Goal: Transaction & Acquisition: Register for event/course

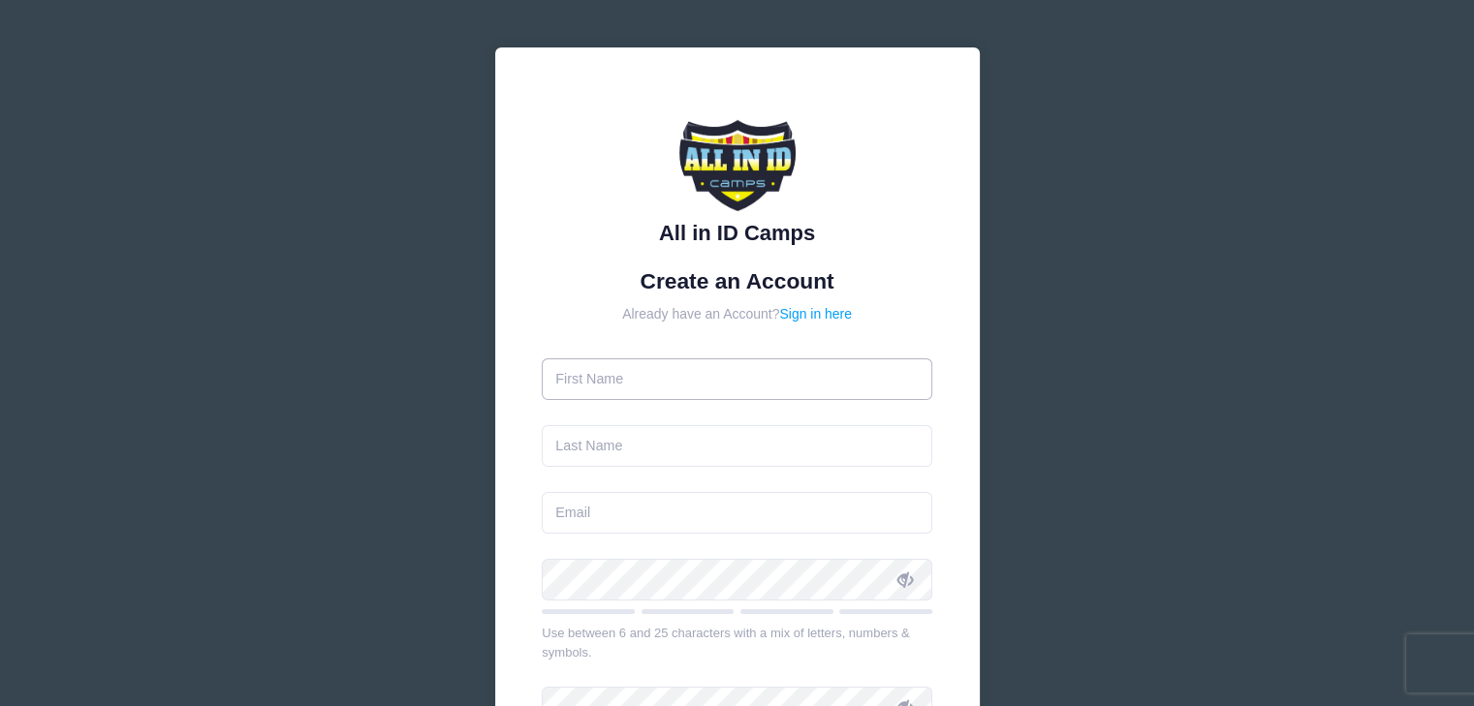
click at [773, 379] on input "text" at bounding box center [737, 380] width 391 height 42
type input "[PERSON_NAME]"
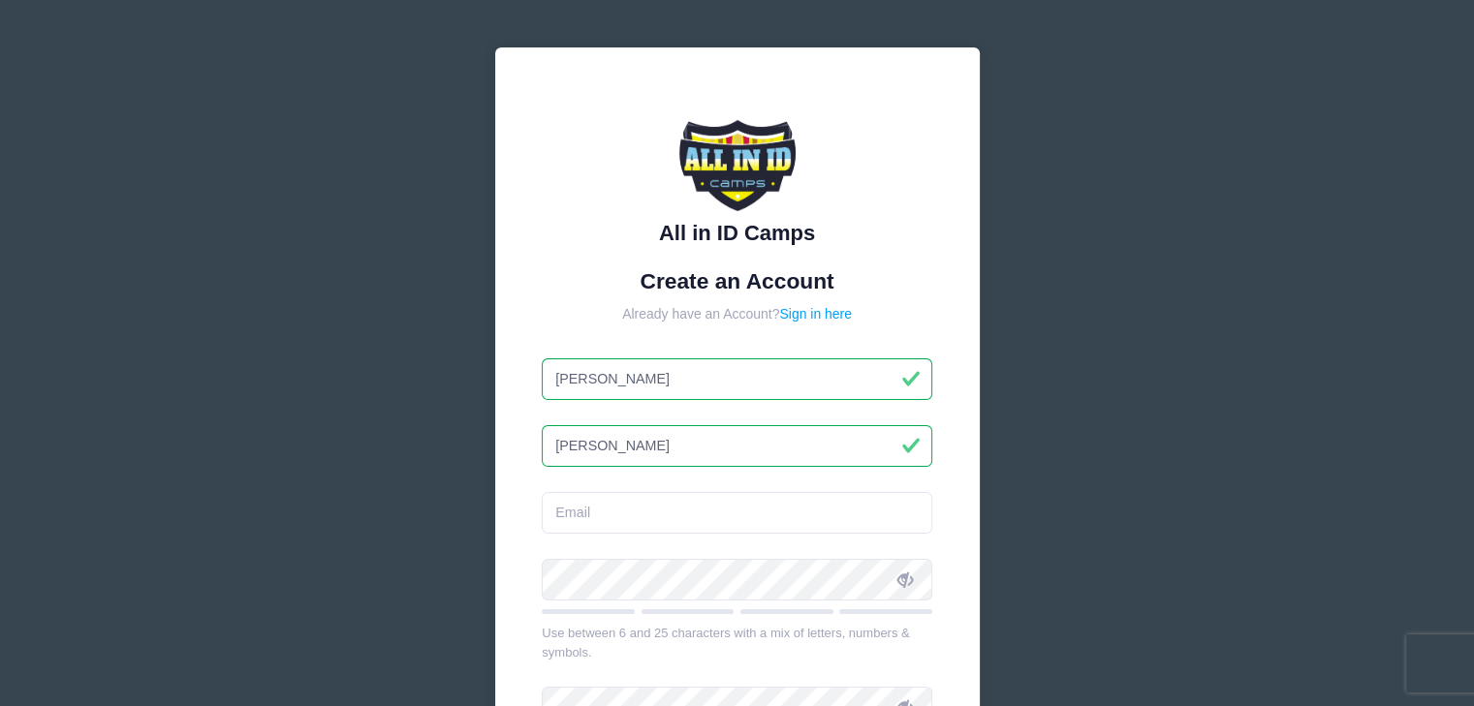
type input "[PERSON_NAME]"
type input "[EMAIL_ADDRESS][DOMAIN_NAME]"
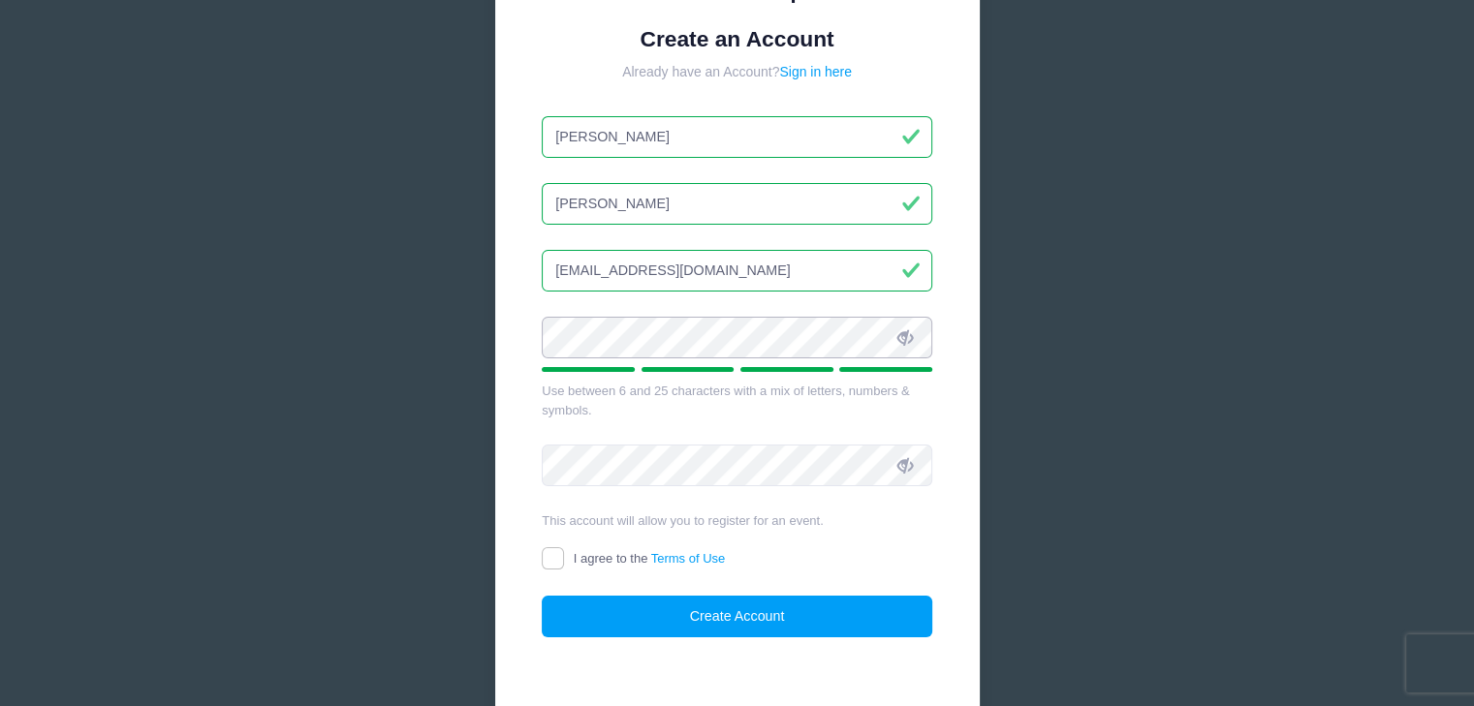
scroll to position [291, 0]
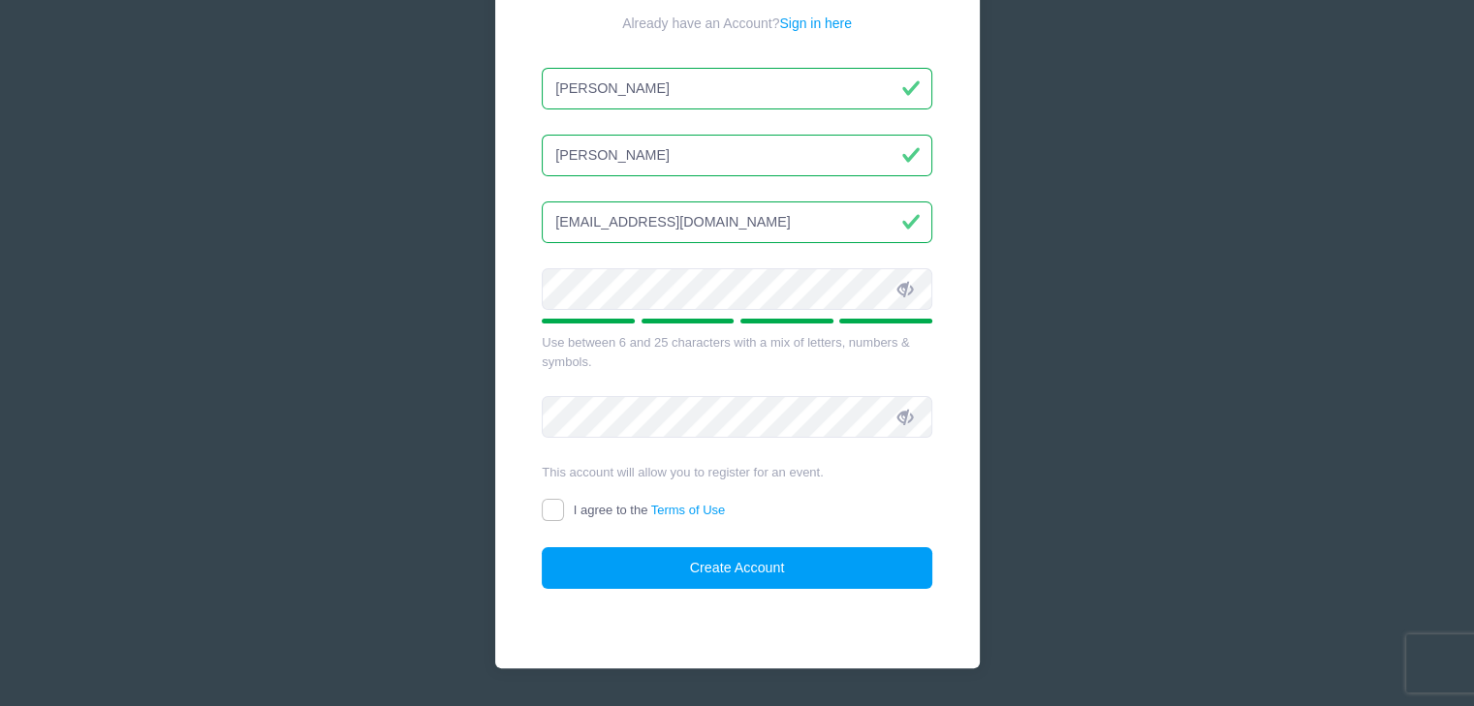
click at [547, 495] on form "Create an Account Already have an Account? Sign in here [PERSON_NAME][GEOGRAPHI…" at bounding box center [737, 284] width 391 height 612
click at [549, 506] on input "I agree to the Terms of Use" at bounding box center [553, 510] width 22 height 22
checkbox input "true"
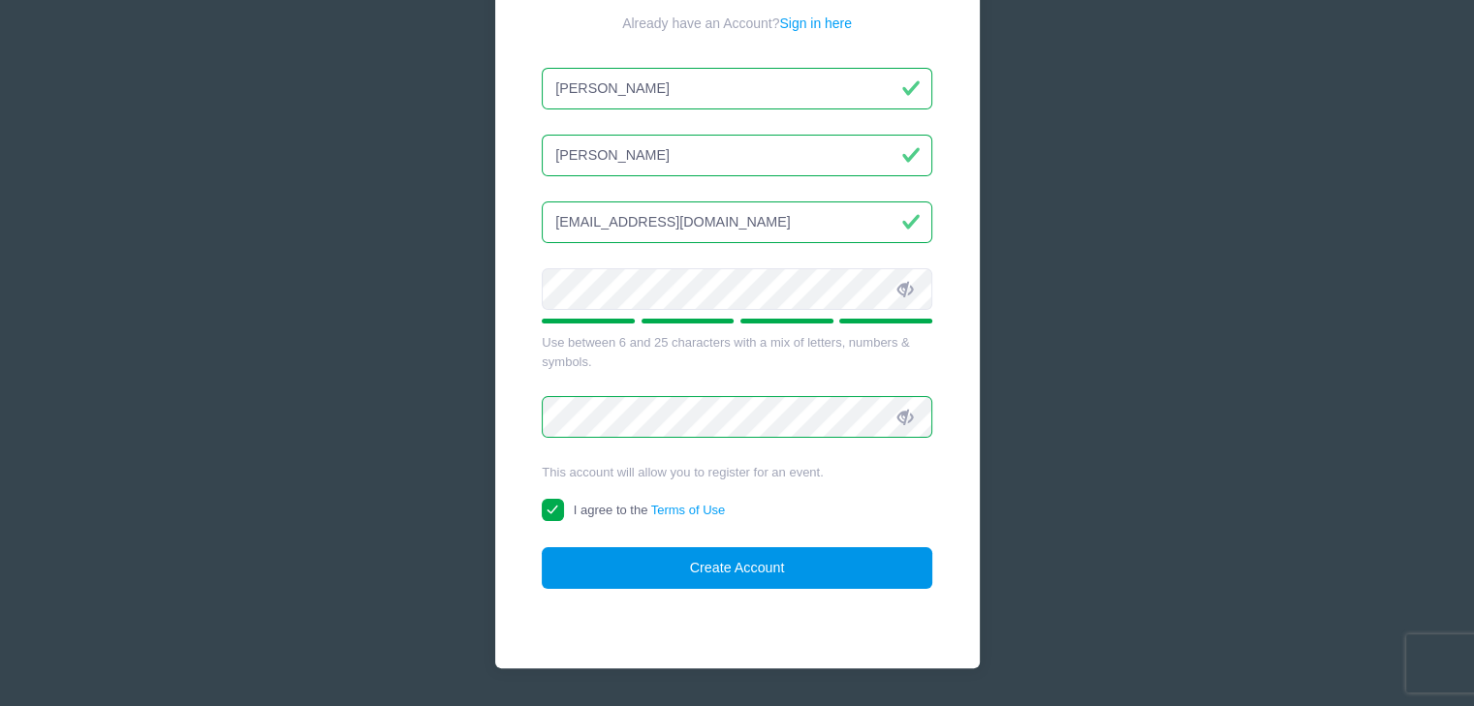
click at [621, 561] on button "Create Account" at bounding box center [737, 569] width 391 height 42
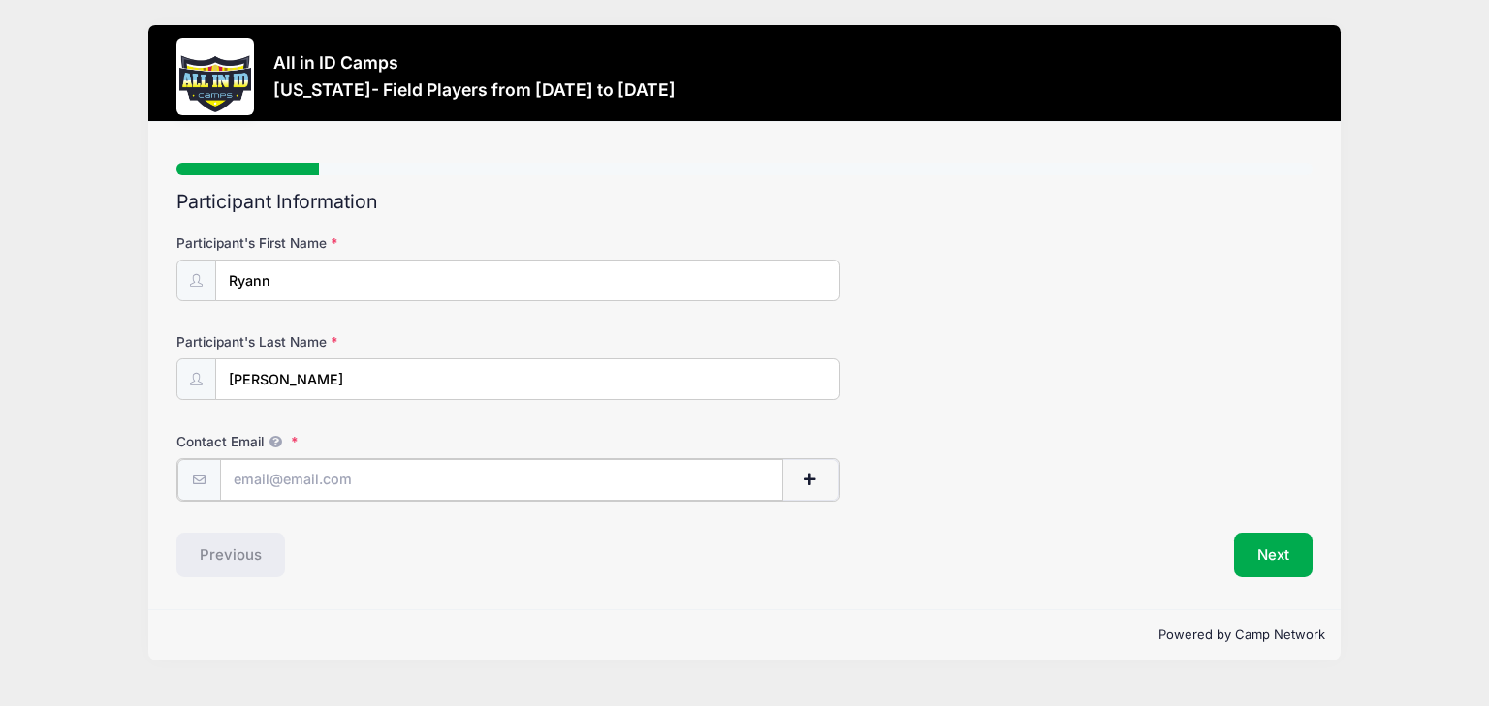
click at [545, 488] on input "Contact Email" at bounding box center [501, 480] width 563 height 42
type input "[EMAIL_ADDRESS][DOMAIN_NAME]"
click at [409, 588] on div "Step 1 /7 Step 1 Step 2 Step 3 Step 4 Step 5 Policies Extra Items Summary Parti…" at bounding box center [744, 366] width 1192 height 488
click at [1300, 544] on button "Next" at bounding box center [1273, 553] width 78 height 45
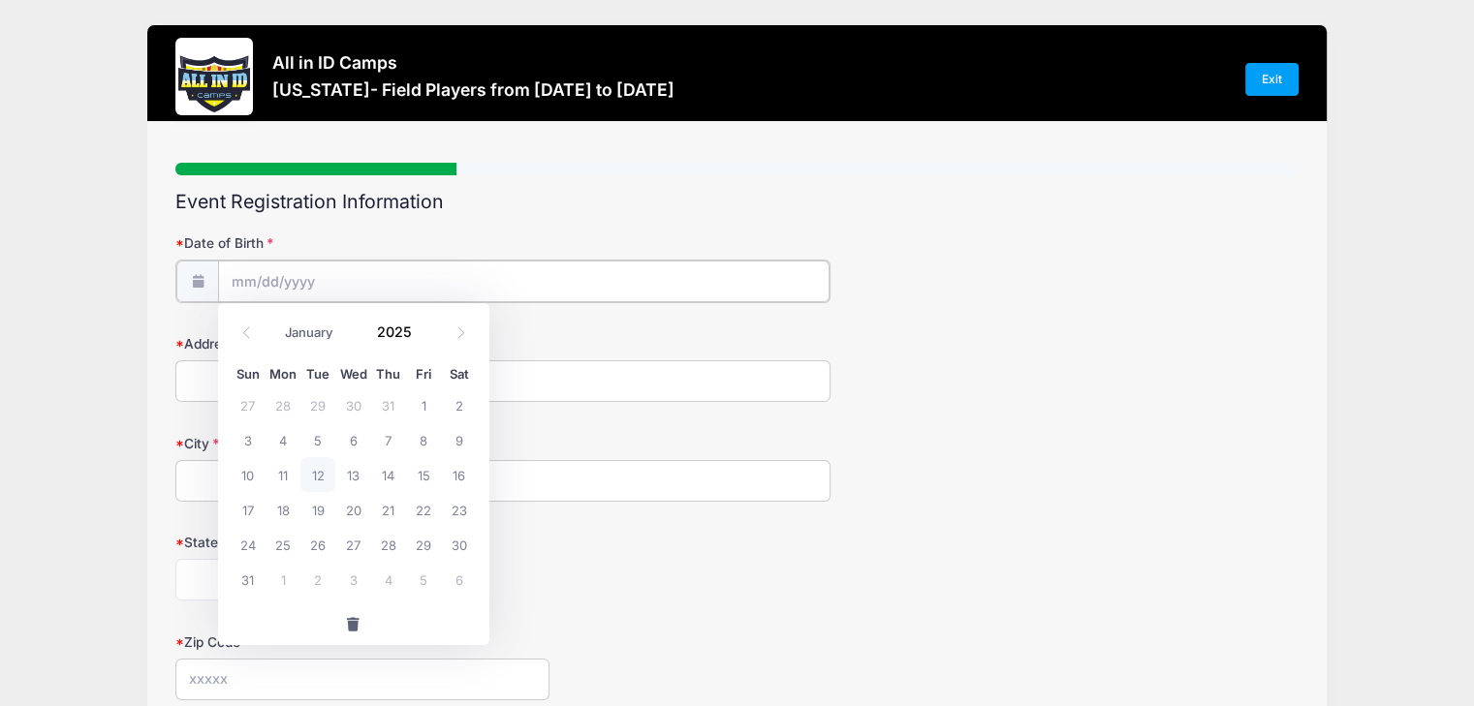
click at [740, 280] on input "Date of Birth" at bounding box center [524, 282] width 612 height 42
click at [255, 337] on span at bounding box center [247, 332] width 32 height 33
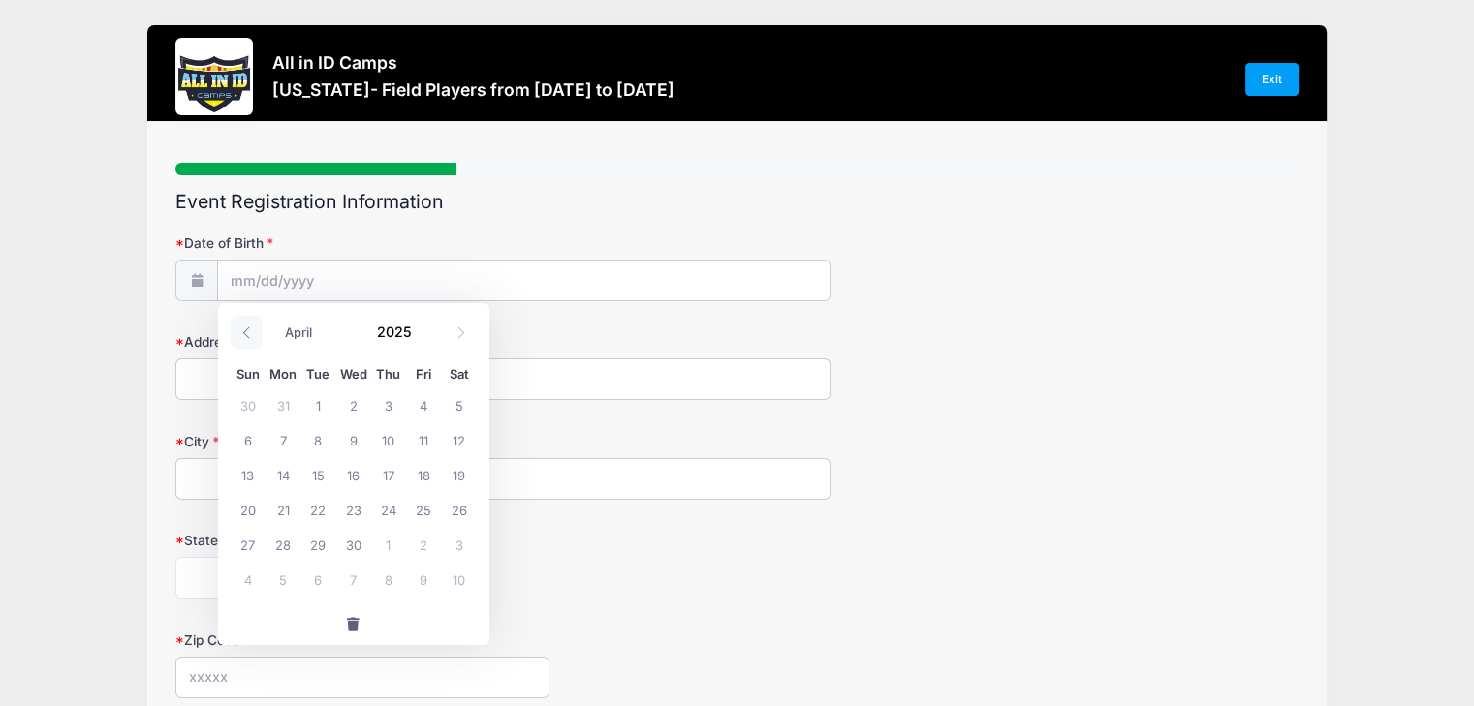
click at [255, 337] on span at bounding box center [247, 332] width 32 height 33
select select "0"
click at [255, 337] on span at bounding box center [247, 332] width 32 height 33
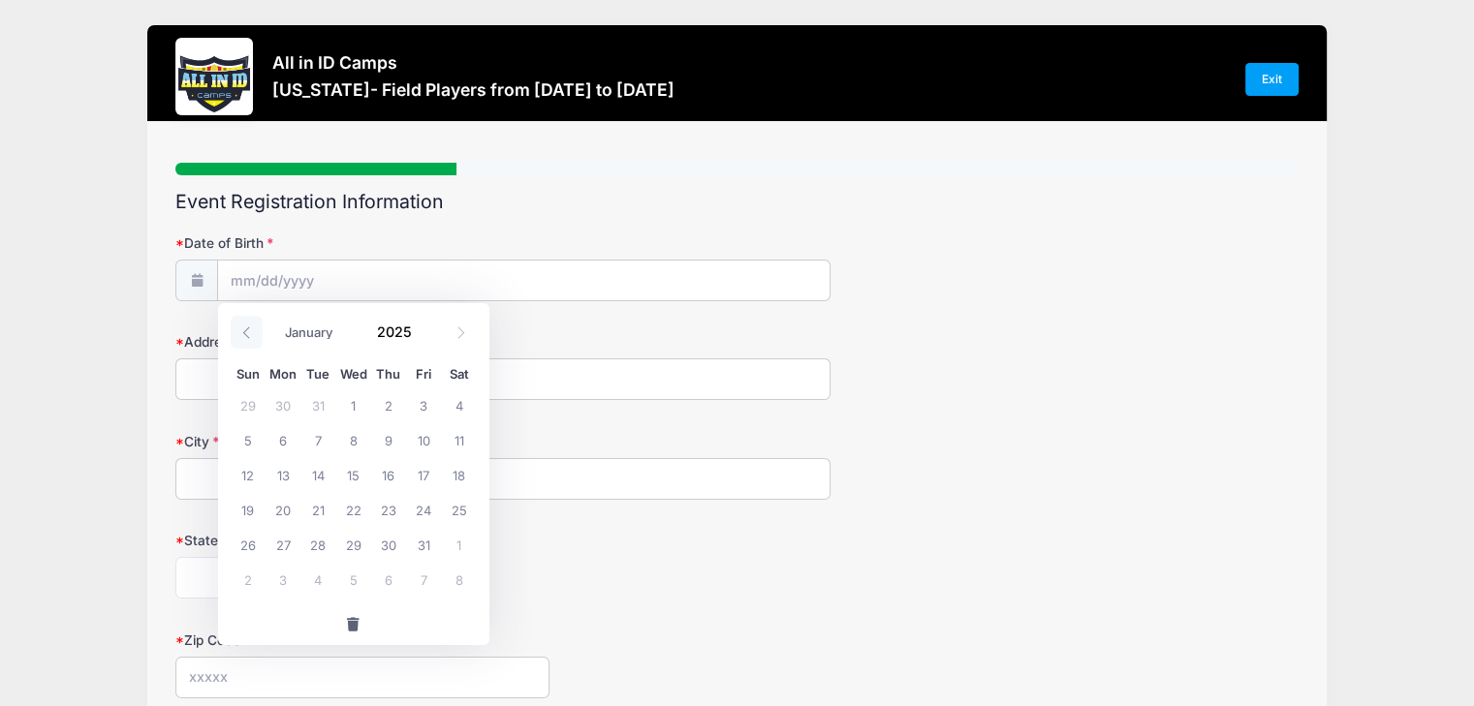
type input "2024"
click at [255, 337] on span at bounding box center [247, 332] width 32 height 33
select select "9"
click at [418, 336] on span at bounding box center [425, 338] width 14 height 15
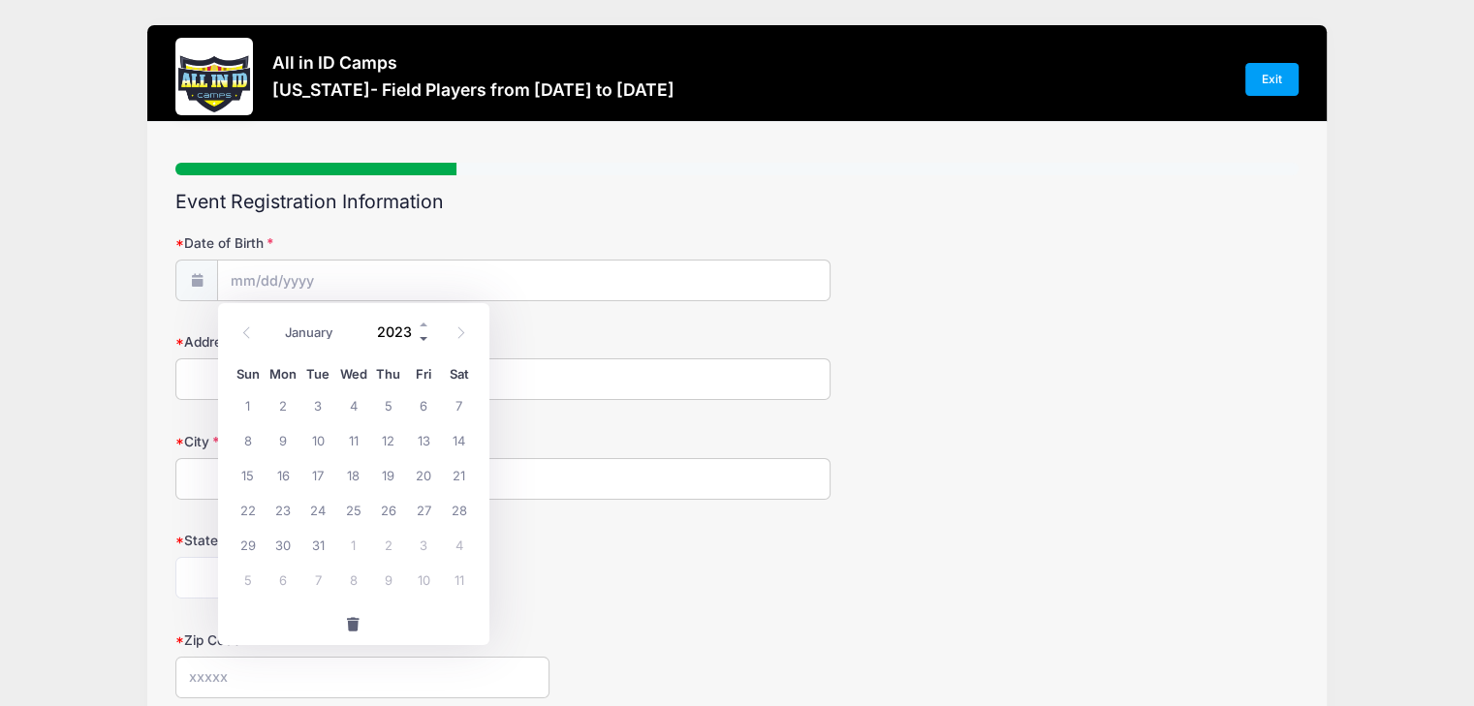
click at [418, 336] on span at bounding box center [425, 338] width 14 height 15
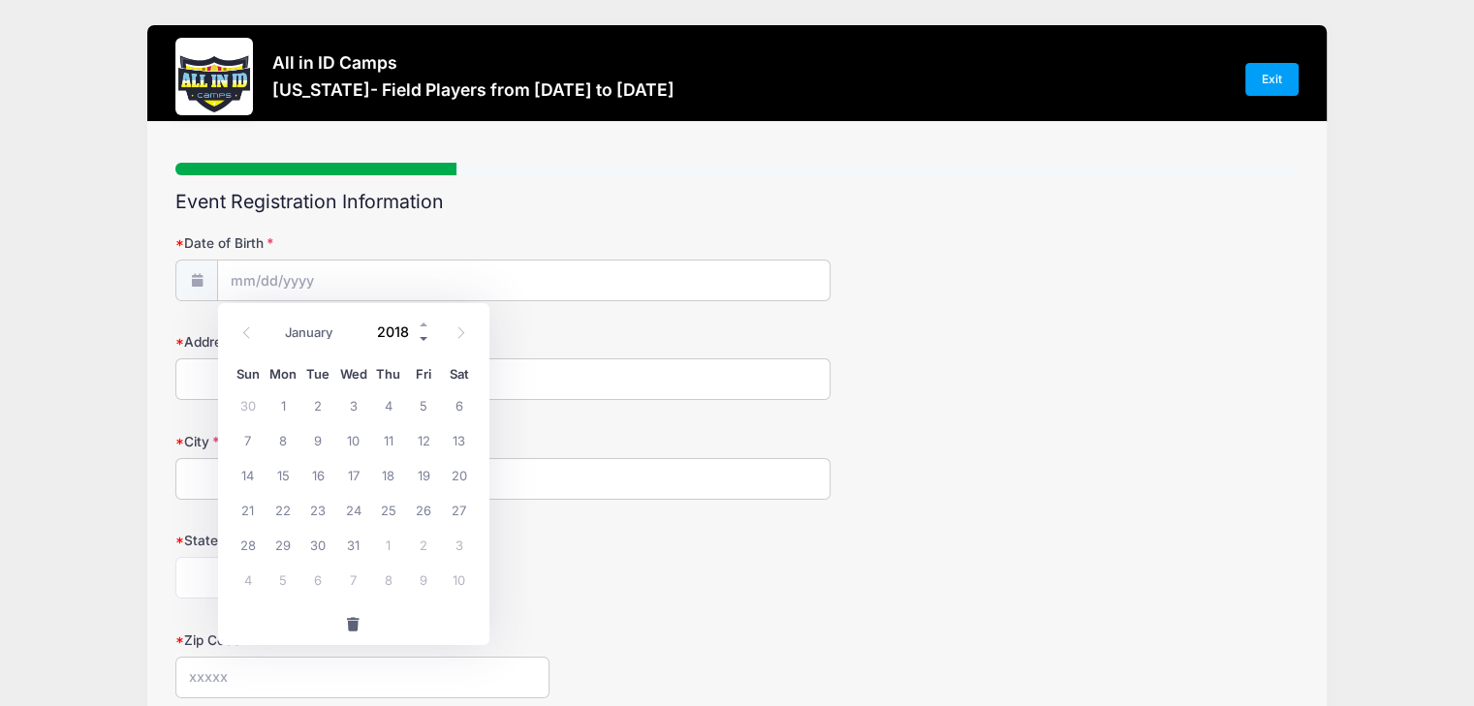
click at [418, 336] on span at bounding box center [425, 338] width 14 height 15
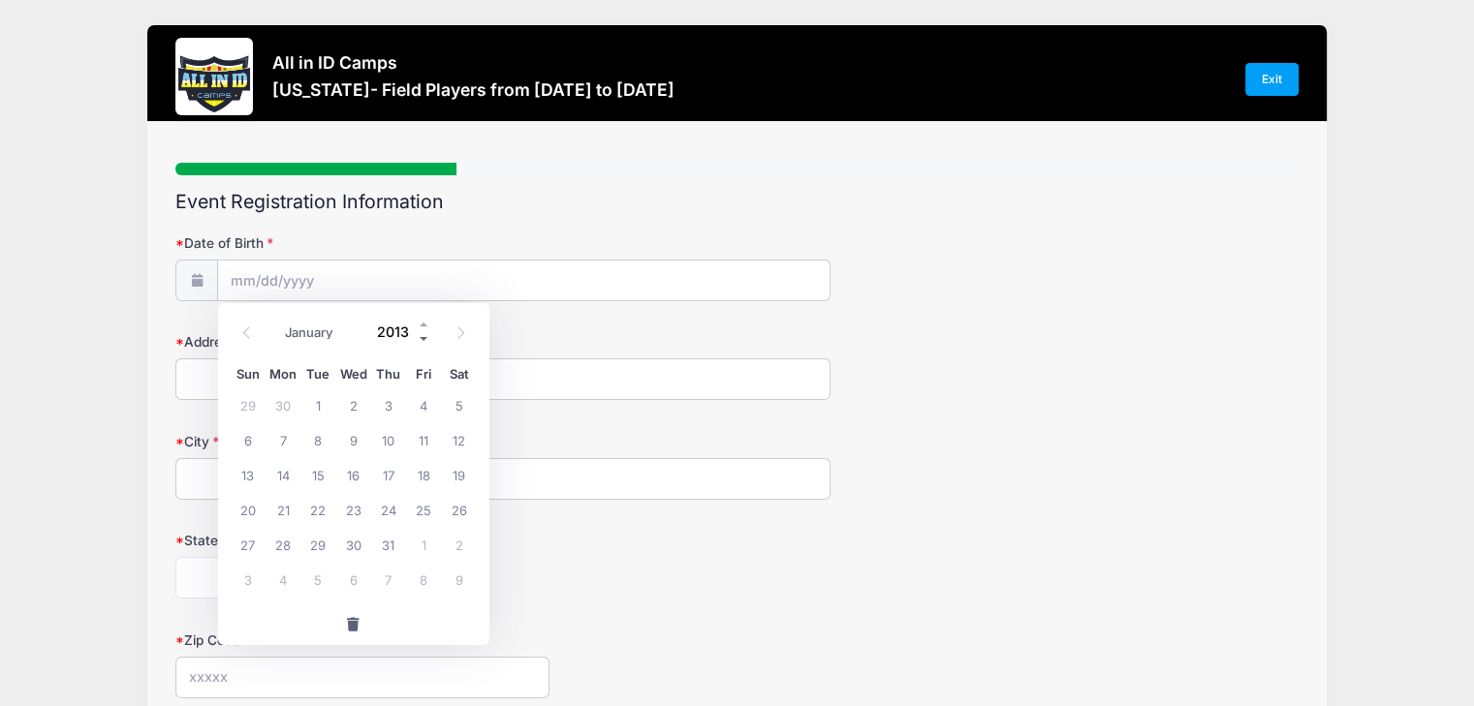
click at [418, 336] on span at bounding box center [425, 338] width 14 height 15
type input "2010"
click at [250, 327] on icon at bounding box center [246, 333] width 13 height 13
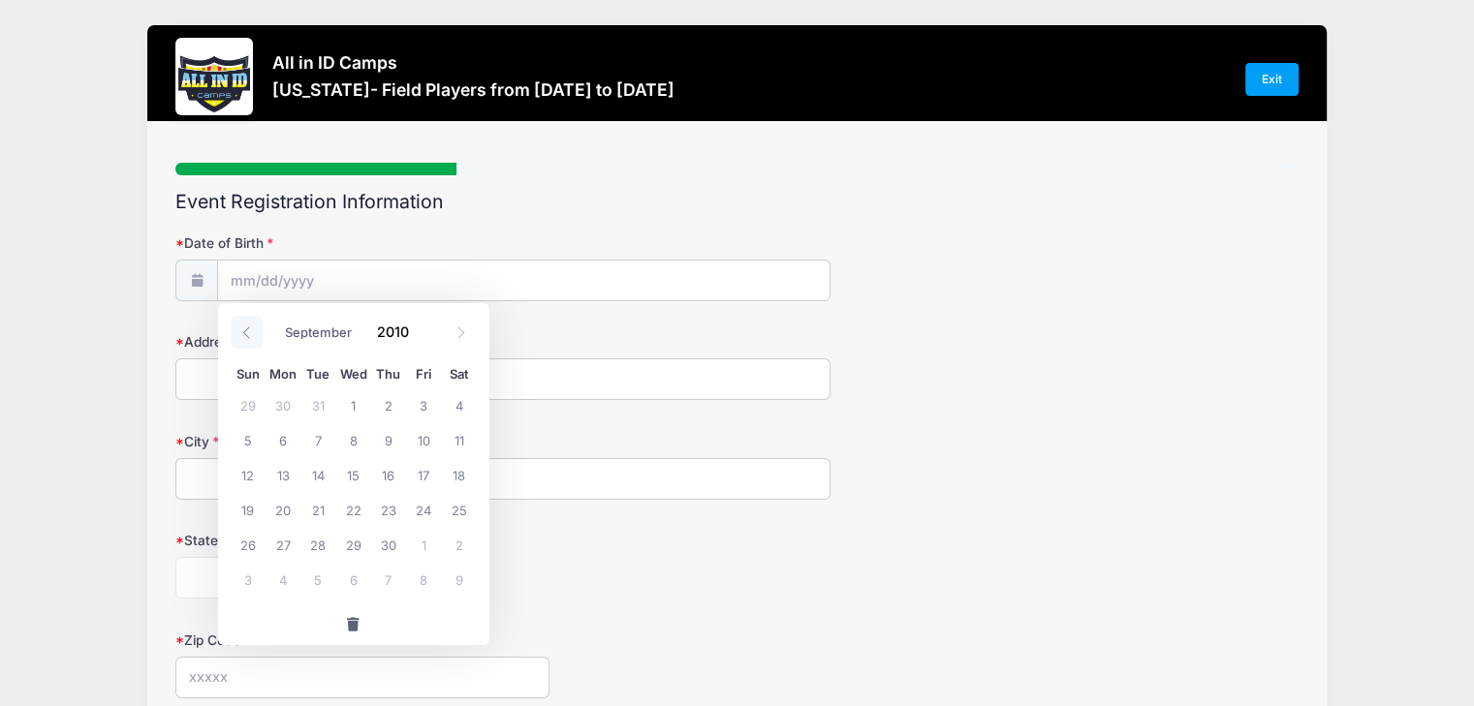
click at [250, 327] on icon at bounding box center [246, 333] width 13 height 13
select select "5"
click at [347, 483] on span "16" at bounding box center [352, 474] width 35 height 35
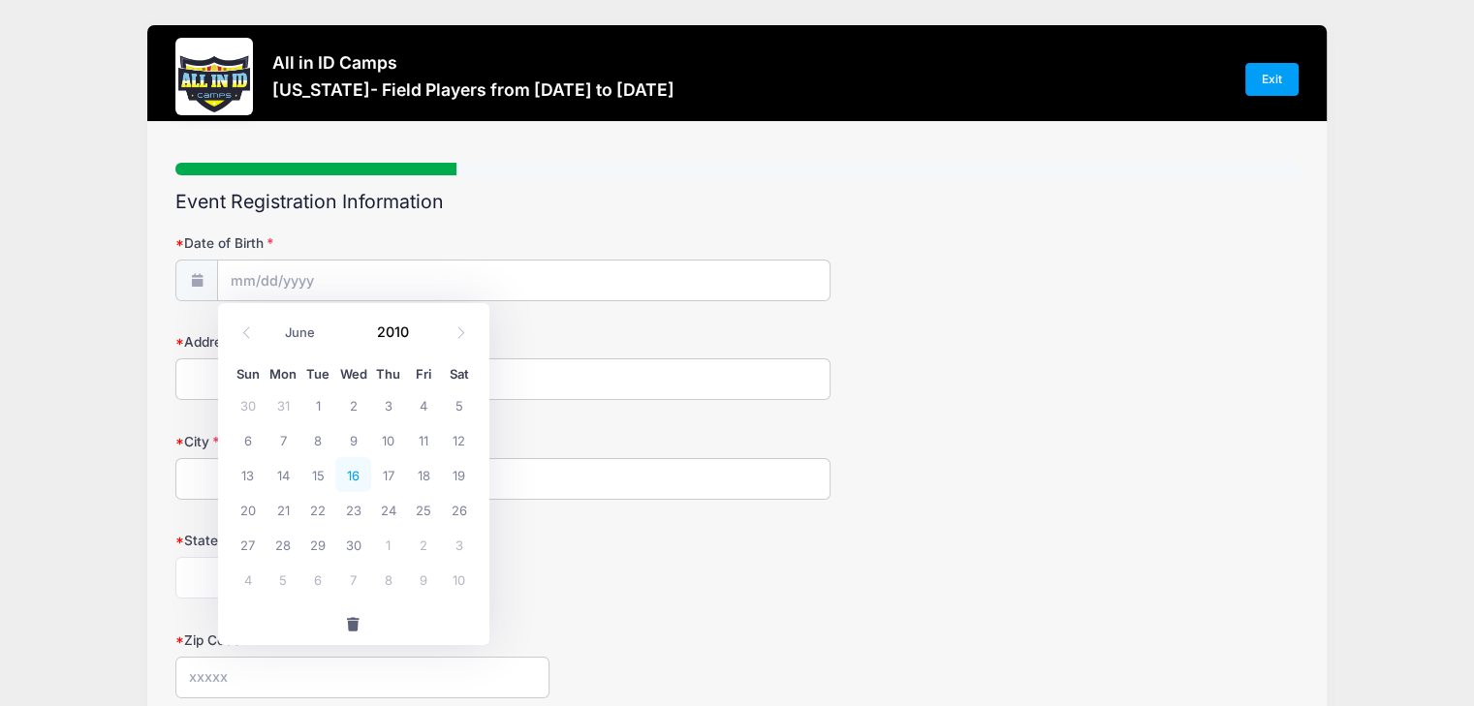
type input "[DATE]"
click at [336, 370] on input "Address" at bounding box center [502, 380] width 655 height 42
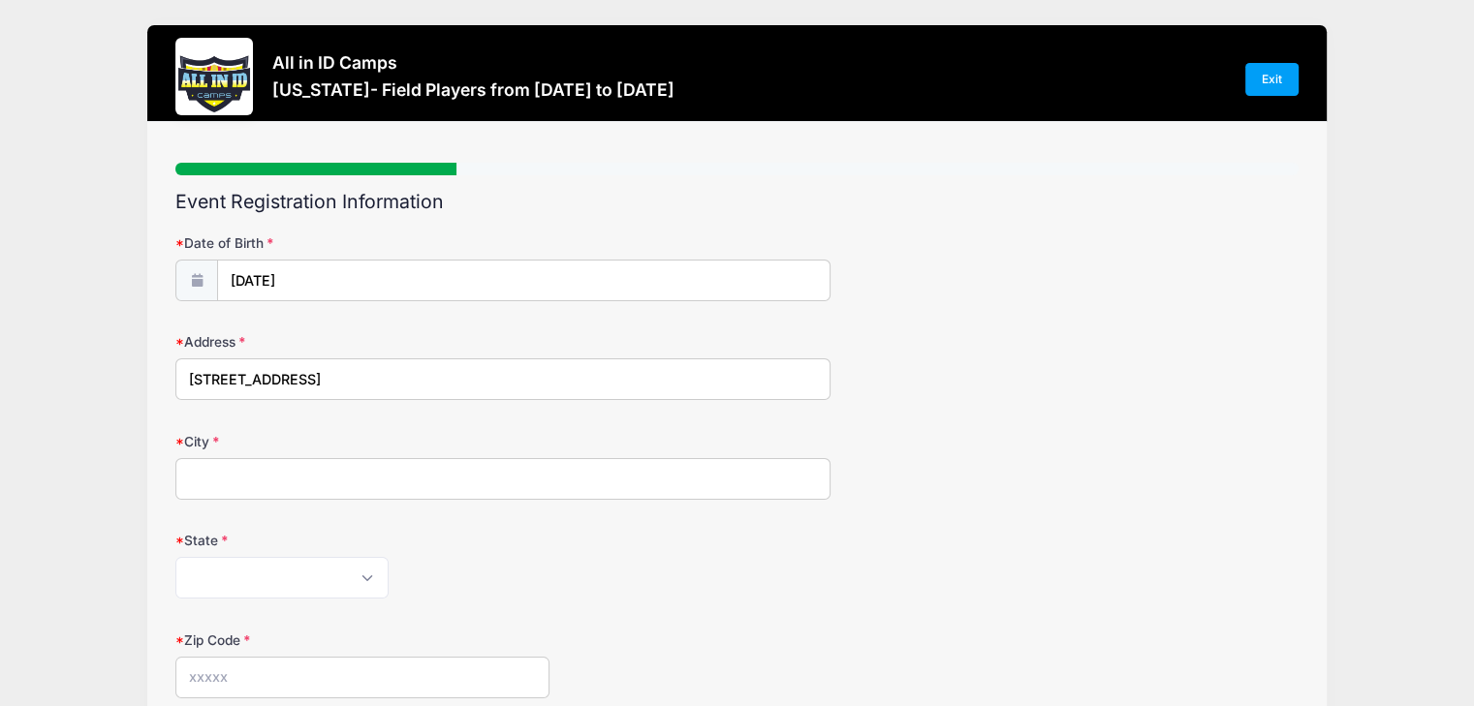
type input "[STREET_ADDRESS]"
type input "[GEOGRAPHIC_DATA]"
select select "CA"
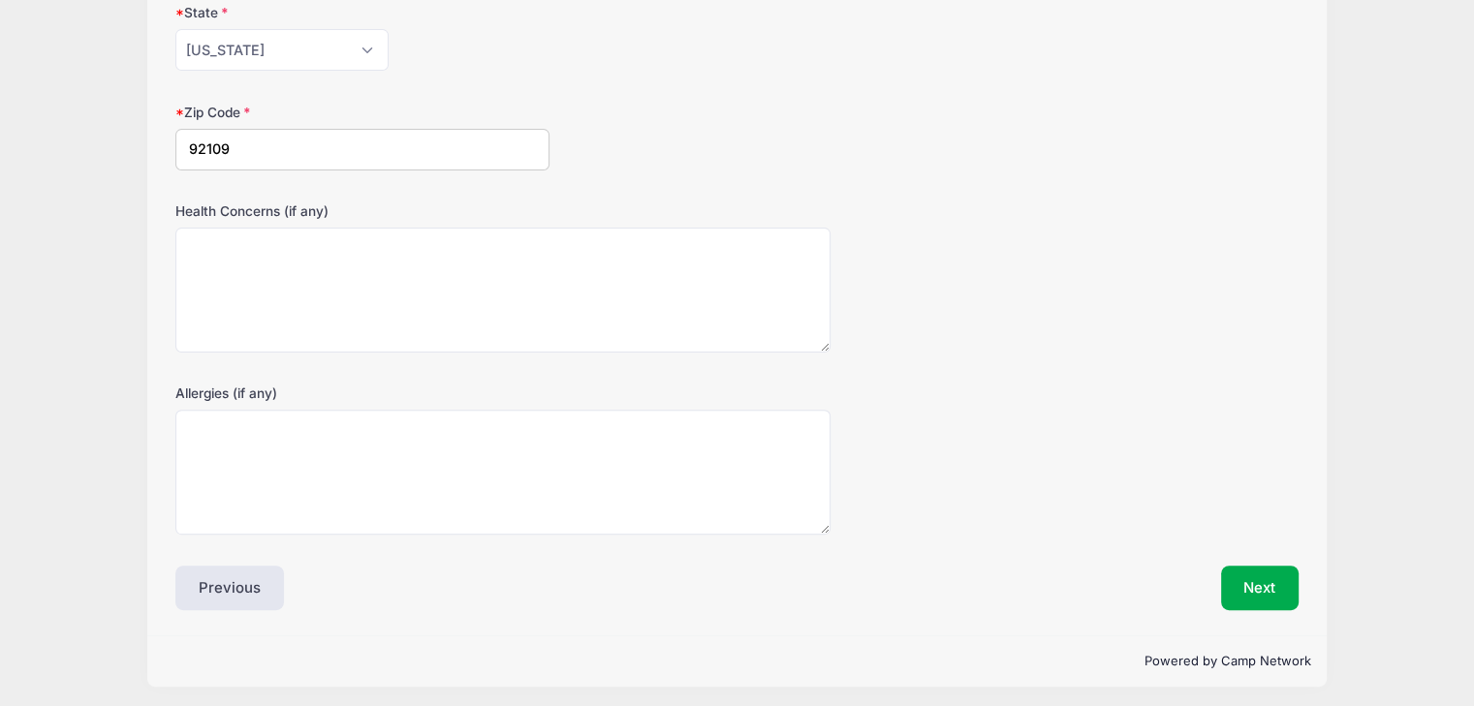
scroll to position [531, 0]
type input "92109"
click at [1251, 597] on button "Next" at bounding box center [1260, 585] width 78 height 45
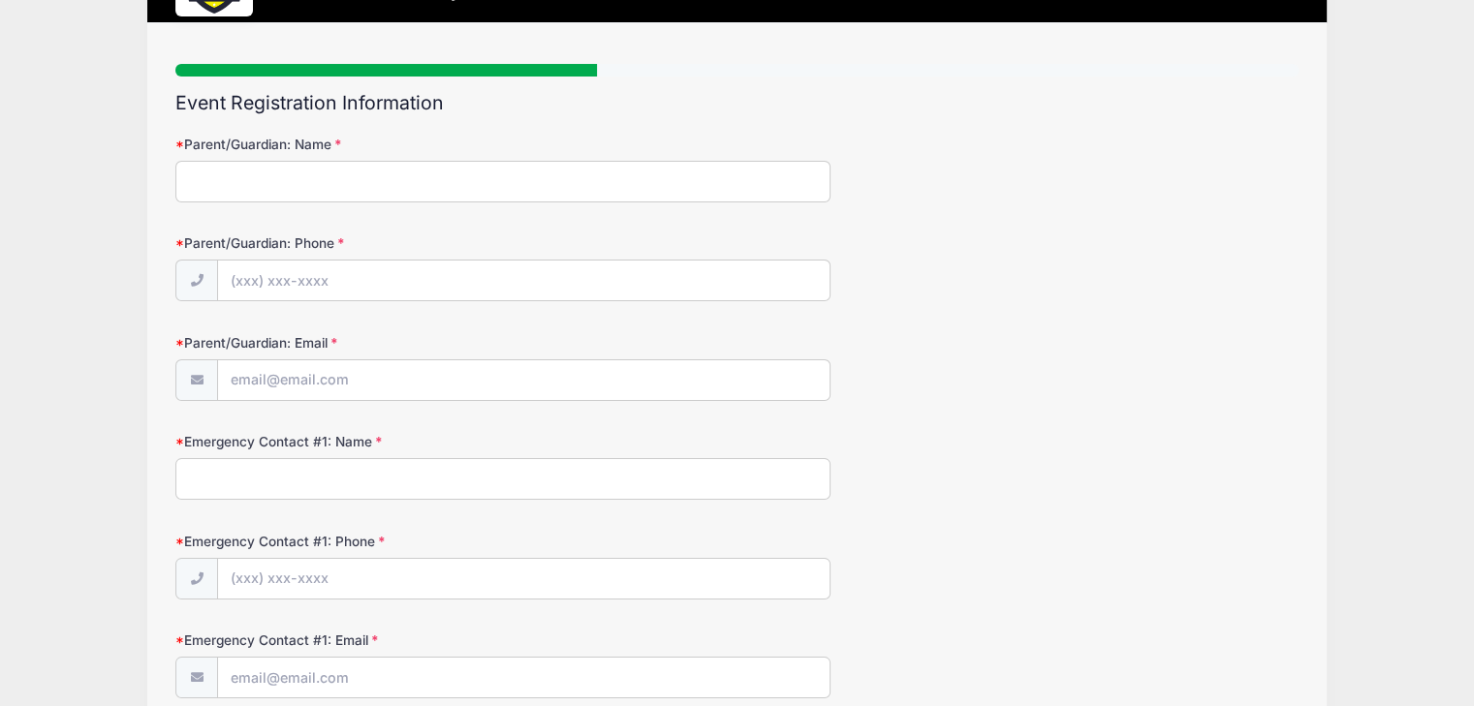
scroll to position [0, 0]
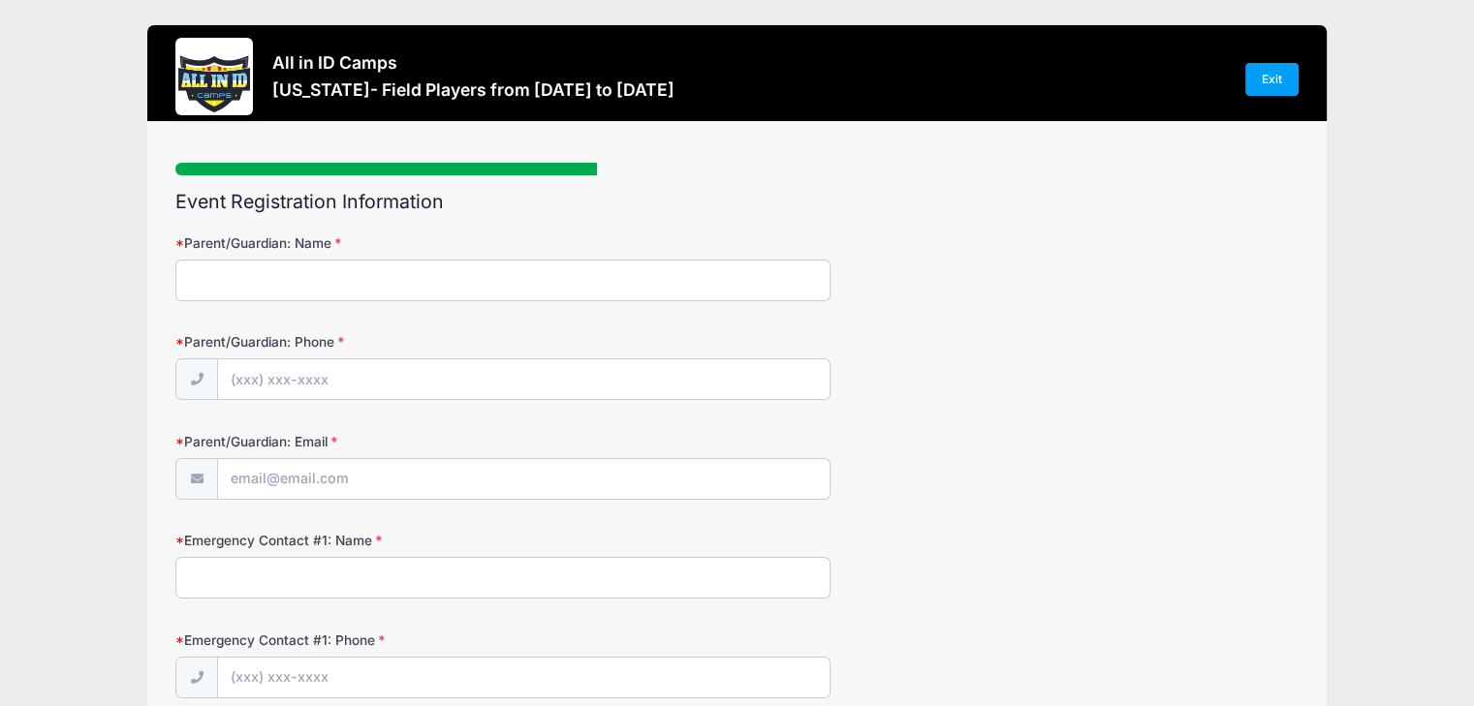
click at [611, 279] on input "Parent/Guardian: Name" at bounding box center [502, 281] width 655 height 42
type input "[PERSON_NAME]"
type input "[PHONE_NUMBER]"
type input "[EMAIL_ADDRESS][DOMAIN_NAME]"
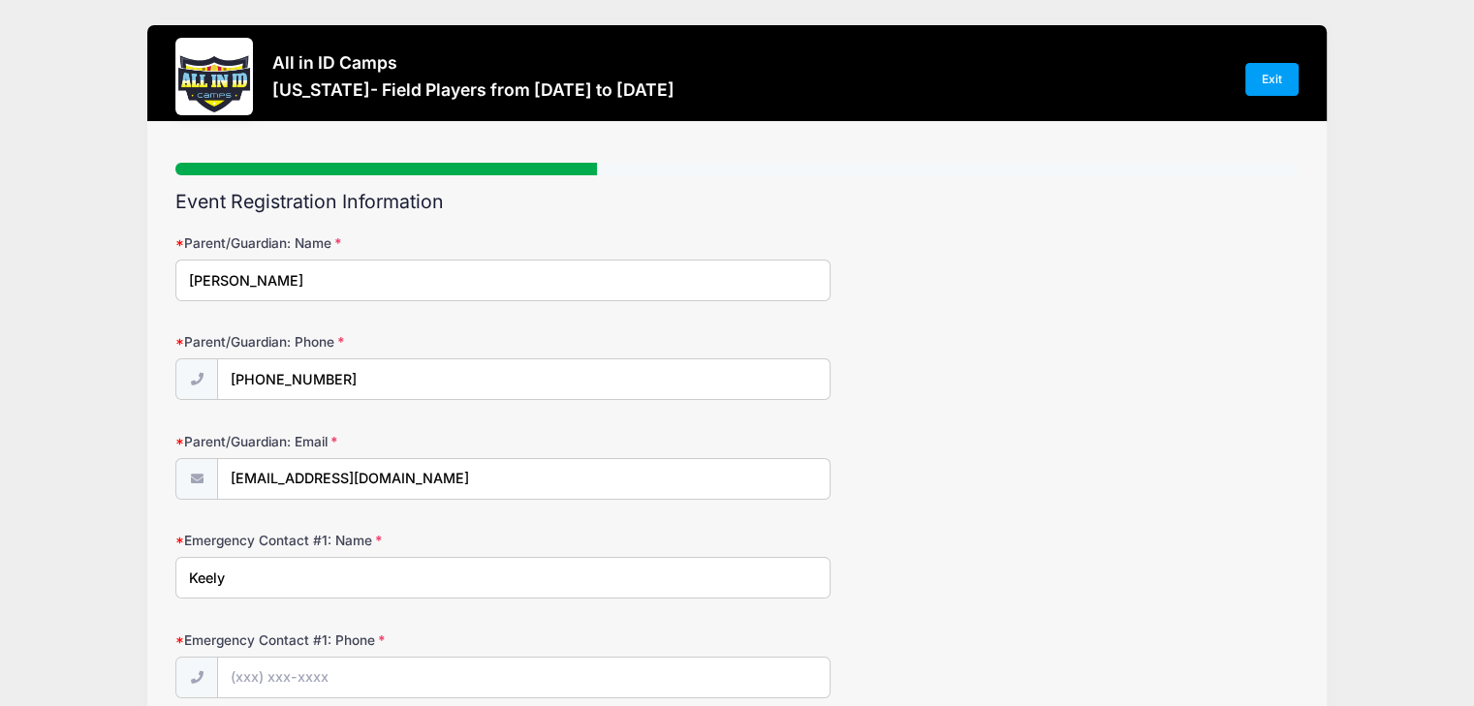
type input "Keely"
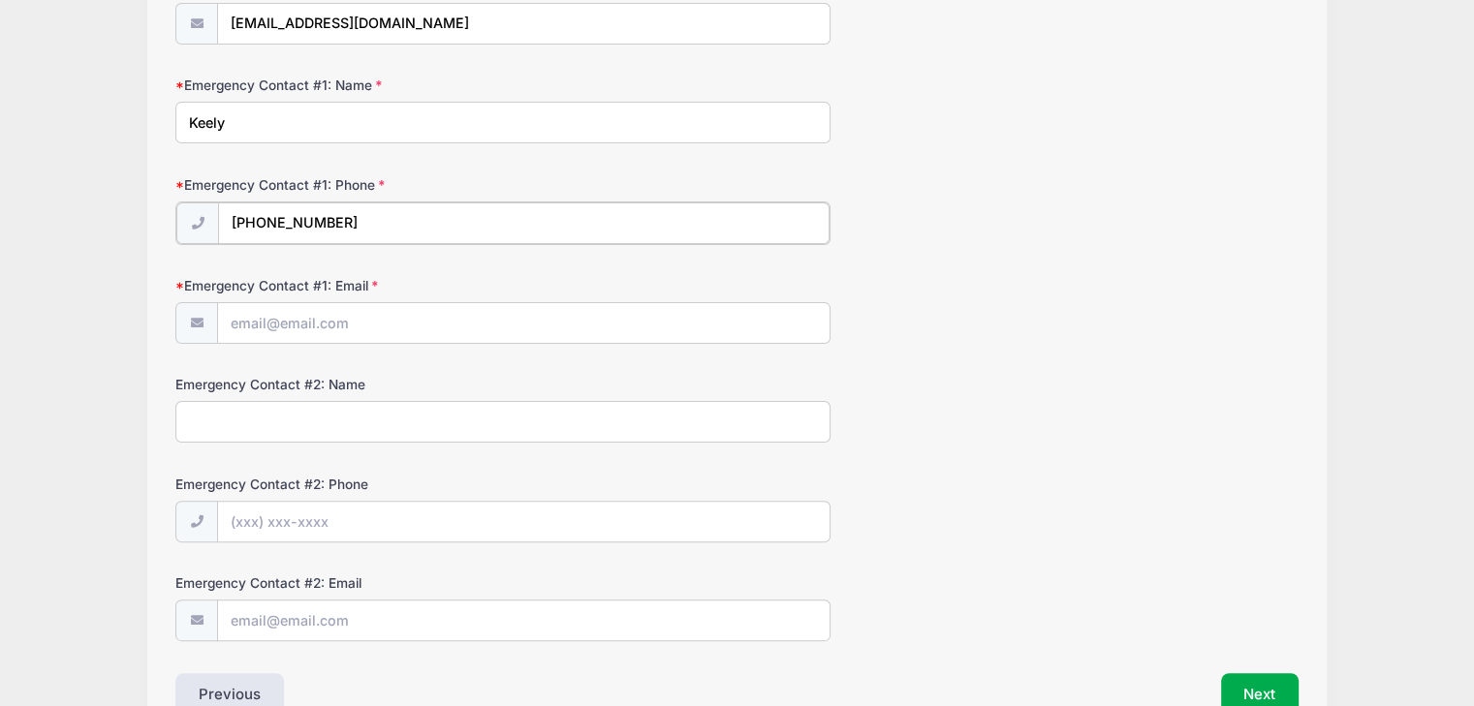
scroll to position [485, 0]
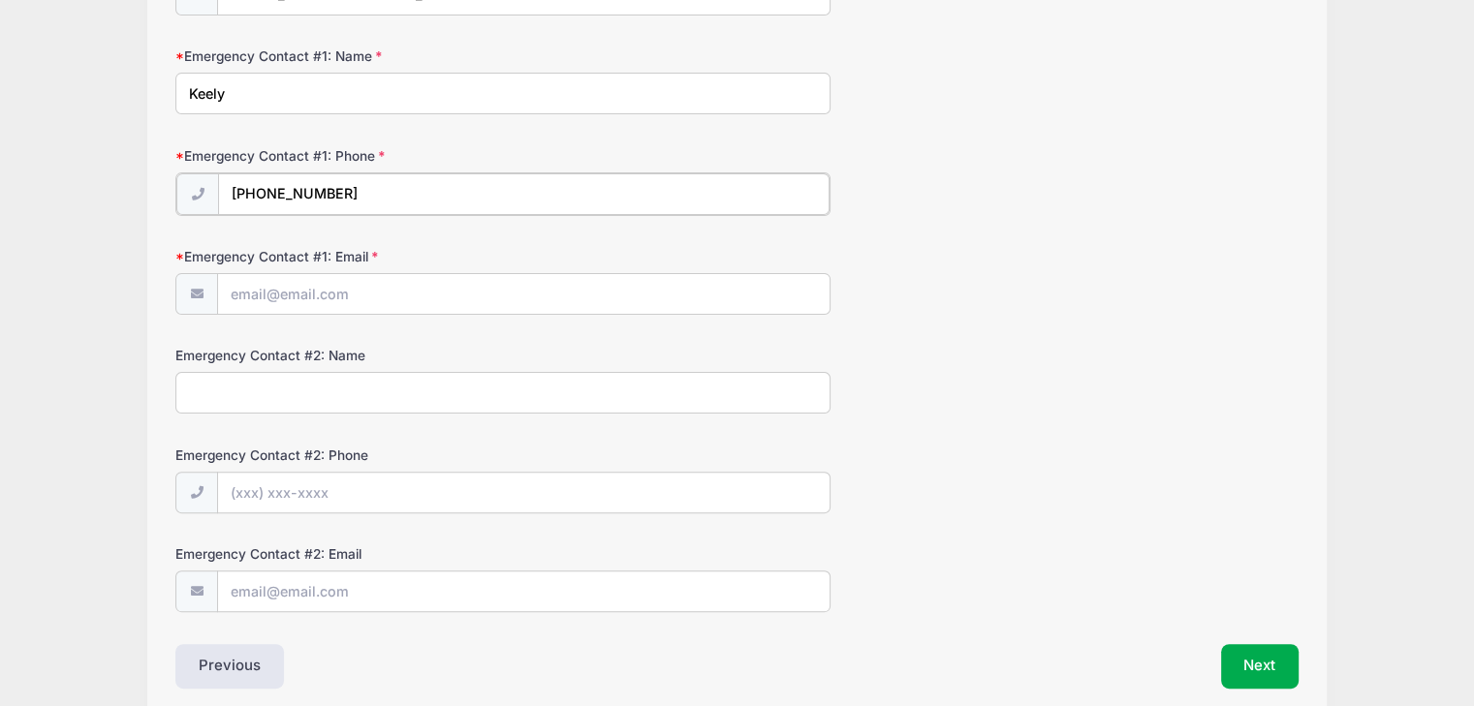
type input "[PHONE_NUMBER]"
click at [589, 300] on input "Emergency Contact #1: Email" at bounding box center [524, 293] width 612 height 42
type input "[EMAIL_ADDRESS][DOMAIN_NAME]"
click at [570, 379] on input "Emergency Contact #2: Name" at bounding box center [502, 391] width 655 height 42
type input "[PERSON_NAME]"
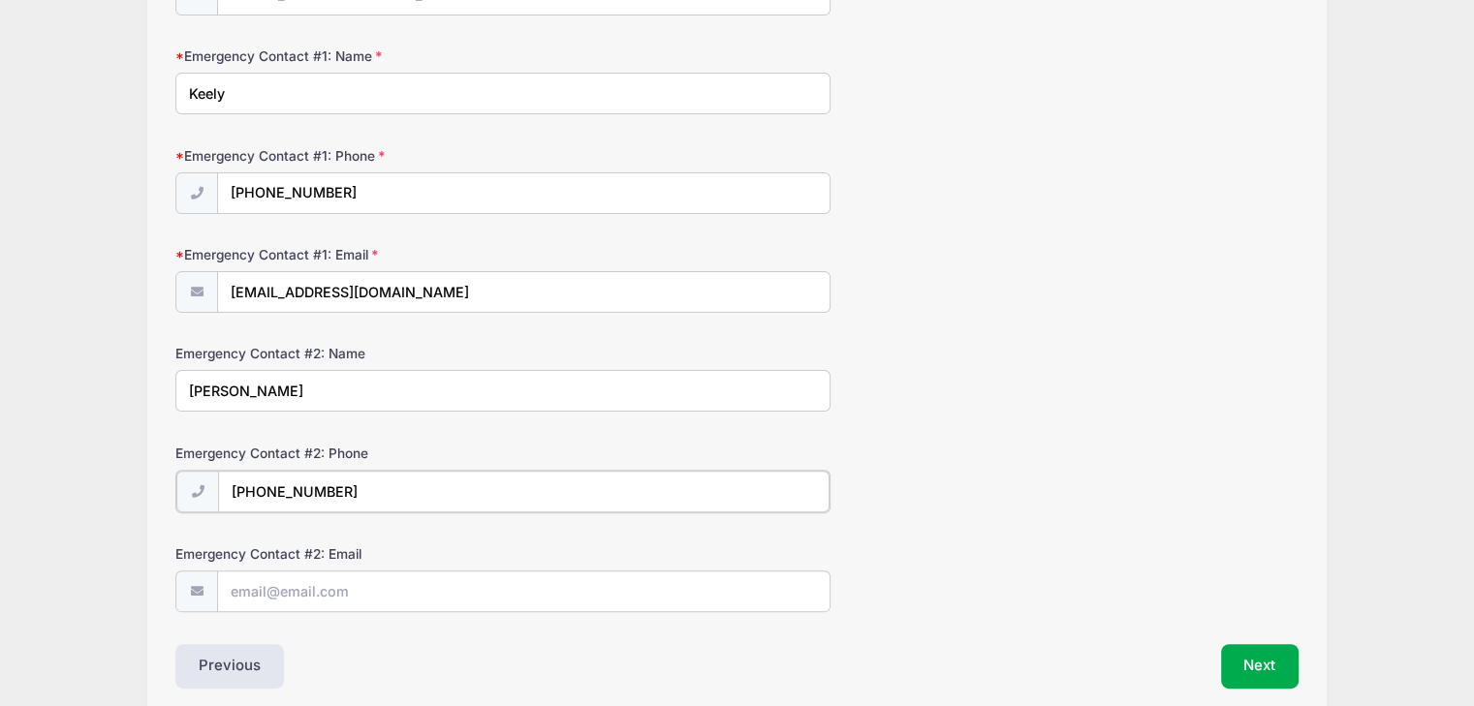
type input "[PHONE_NUMBER]"
type input "t"
type input "[EMAIL_ADDRESS][DOMAIN_NAME]"
click at [1223, 656] on button "Next" at bounding box center [1260, 665] width 78 height 45
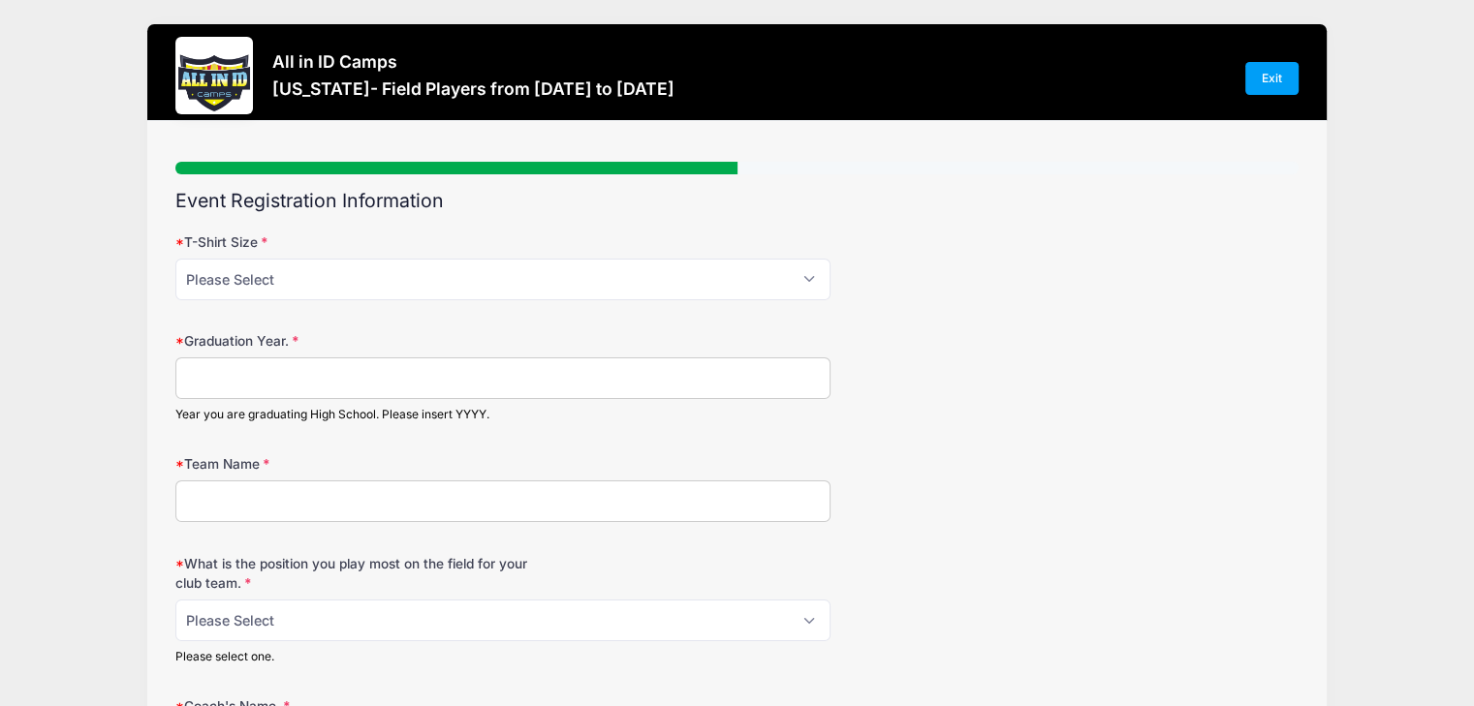
scroll to position [0, 0]
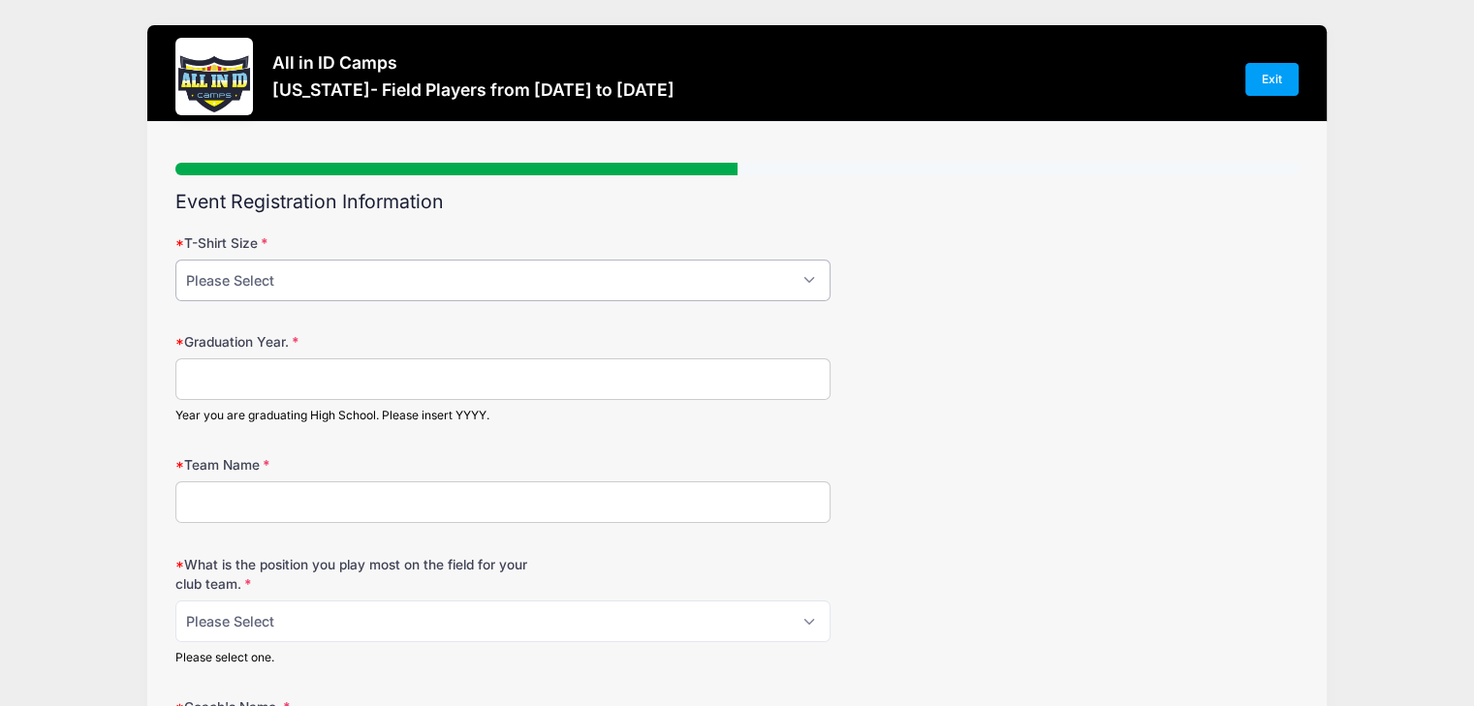
click at [740, 282] on select "Please Select YM YL AS AM AL AXL" at bounding box center [502, 281] width 655 height 42
click at [978, 458] on div "Team Name" at bounding box center [736, 489] width 1123 height 68
click at [557, 392] on input "Graduation Year." at bounding box center [502, 380] width 655 height 42
type input "2028"
click at [550, 504] on input "Team Name" at bounding box center [502, 503] width 655 height 42
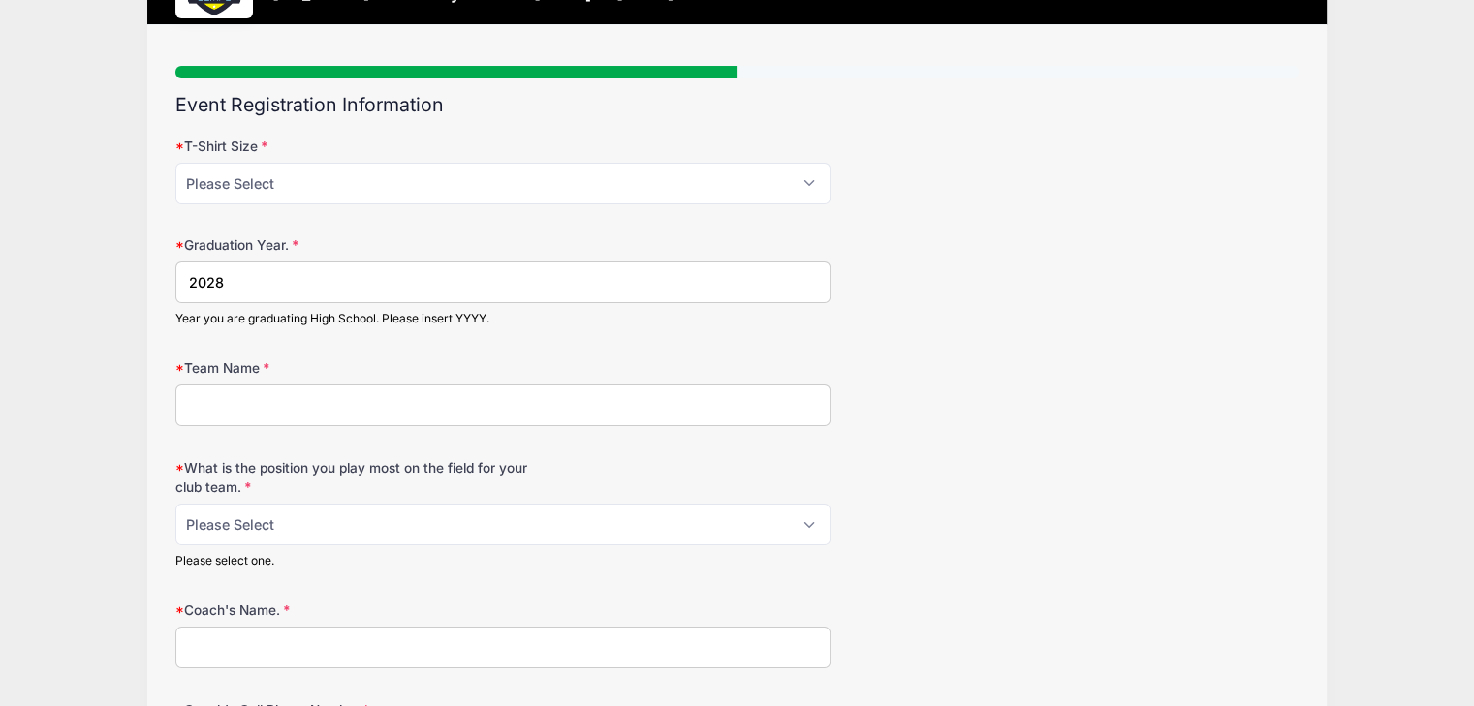
scroll to position [194, 0]
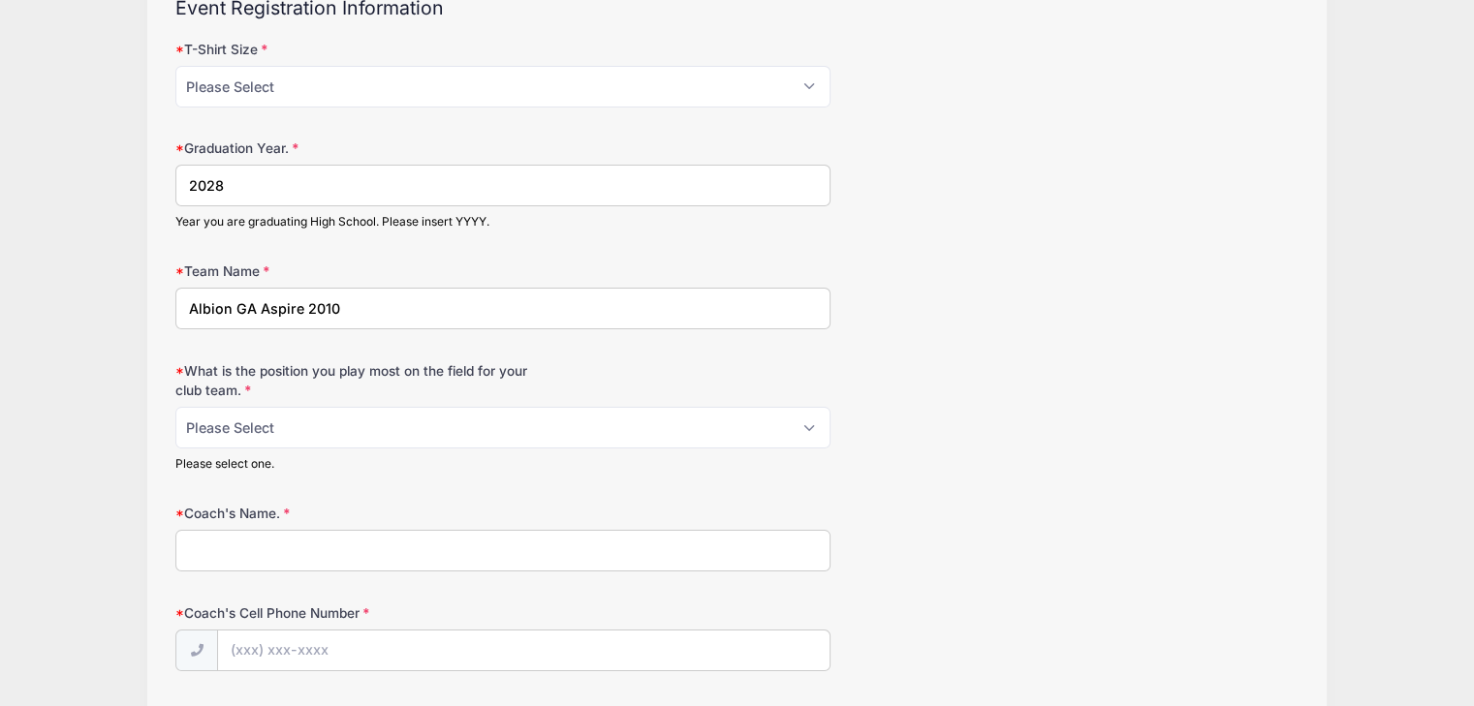
type input "Albion GA Aspire 2010"
click at [498, 422] on select "Please Select 1-GK 2-RB 3-LB 4-CB 5-CB 6-DCM 7- Right Winger 8- CM 9-Striker 10…" at bounding box center [502, 428] width 655 height 42
select select "5-CB"
click at [175, 407] on select "Please Select 1-GK 2-RB 3-LB 4-CB 5-CB 6-DCM 7- Right Winger 8- CM 9-Striker 10…" at bounding box center [502, 428] width 655 height 42
click at [559, 553] on input "Coach's Name." at bounding box center [502, 551] width 655 height 42
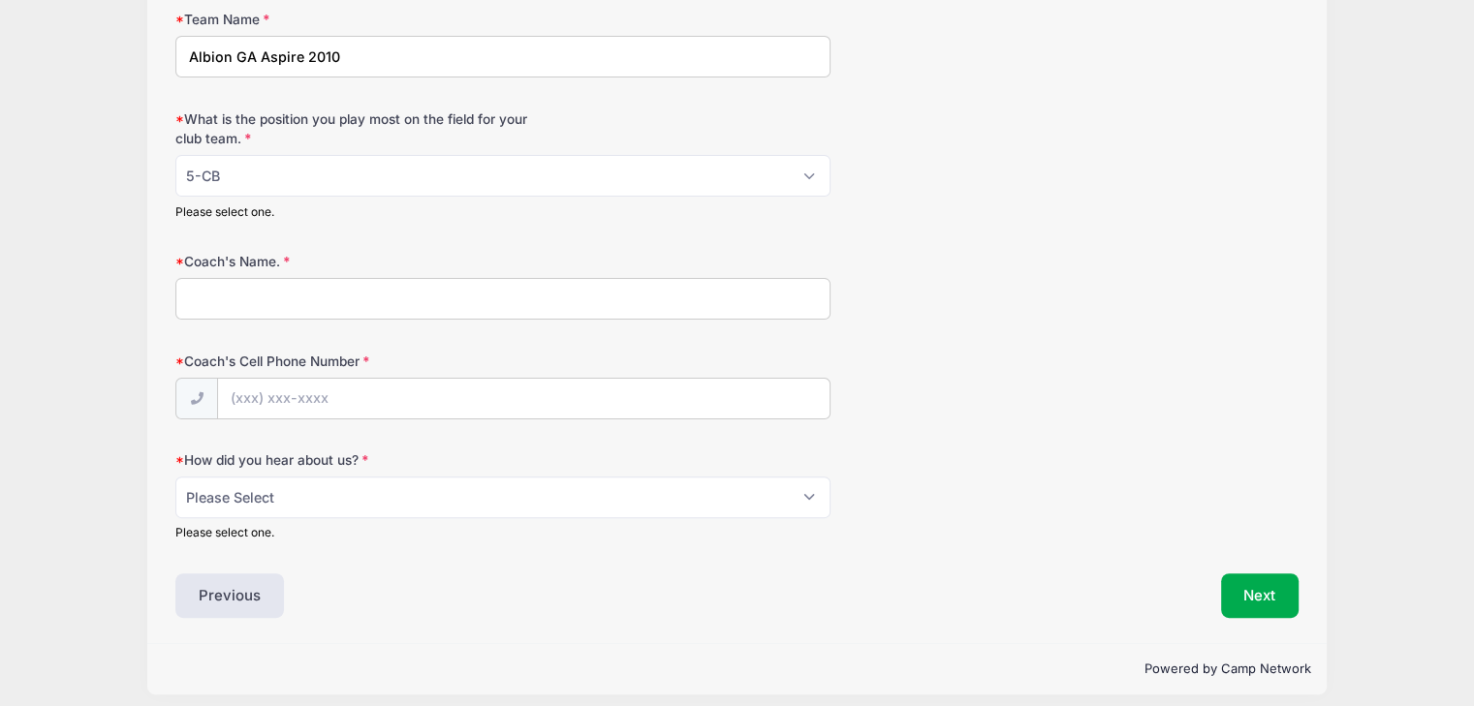
scroll to position [455, 0]
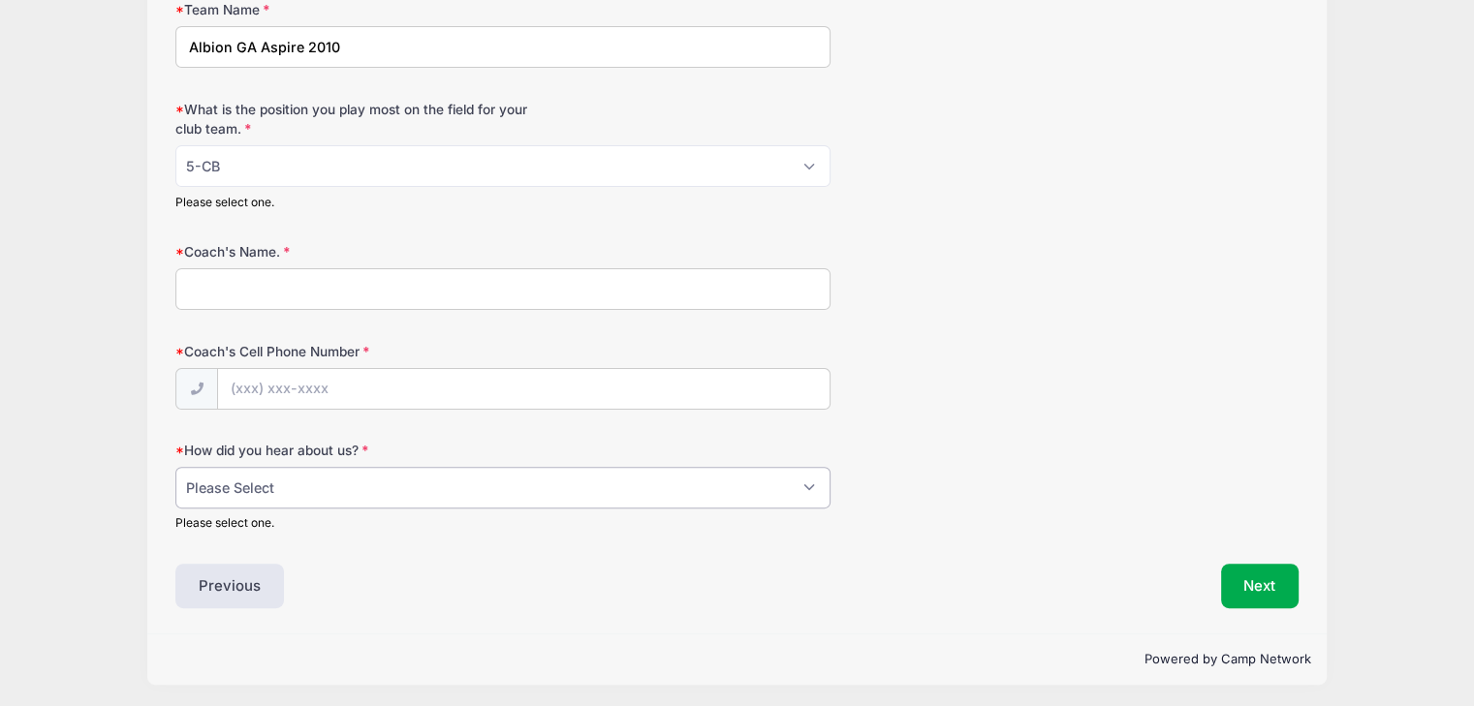
click at [542, 470] on select "Please Select Email Website Friend Coach Facebook Instagram Google Card at Tour…" at bounding box center [502, 488] width 655 height 42
select select "Website"
click at [175, 467] on select "Please Select Email Website Friend Coach Facebook Instagram Google Card at Tour…" at bounding box center [502, 488] width 655 height 42
click at [564, 587] on div "Previous" at bounding box center [451, 586] width 571 height 45
click at [560, 274] on input "Coach's Name." at bounding box center [502, 289] width 655 height 42
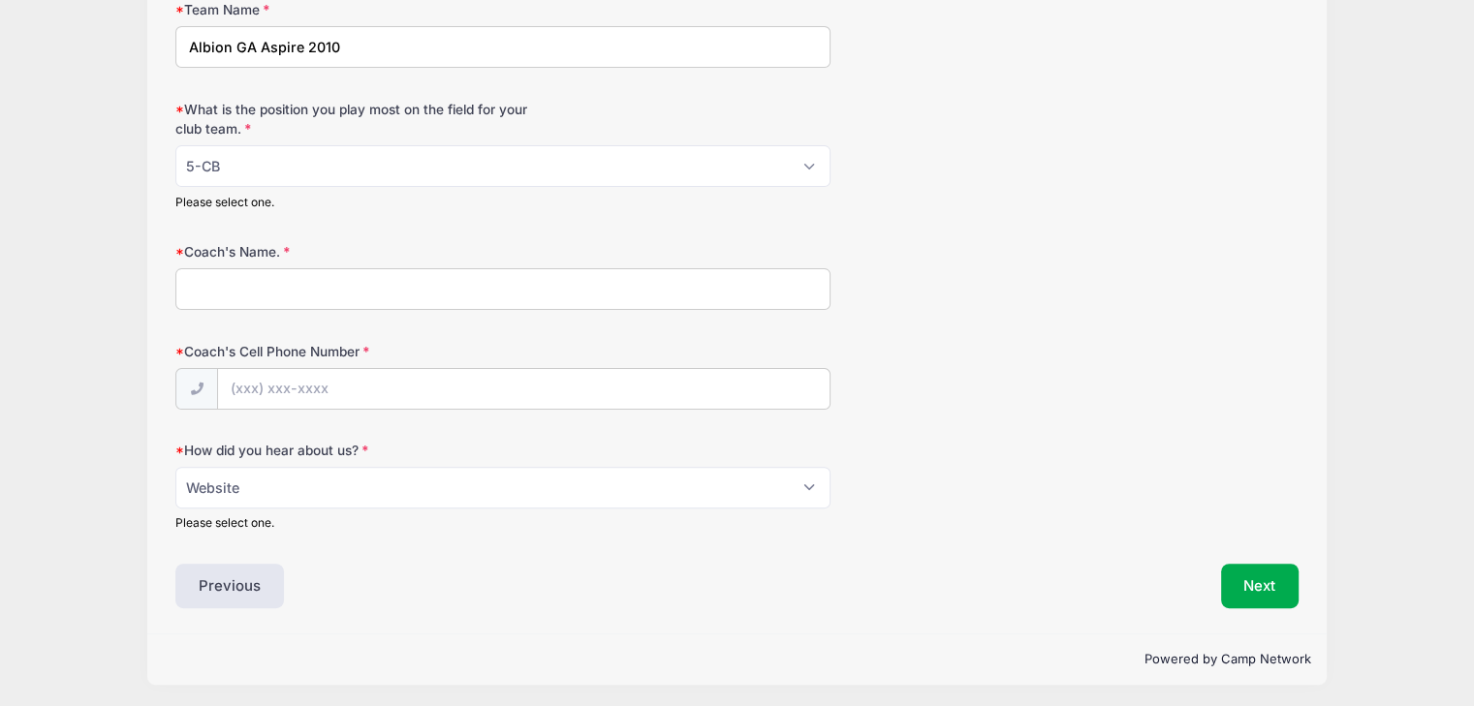
paste input "[PERSON_NAME]"
type input "[PERSON_NAME]"
click at [549, 380] on input "Coach's Cell Phone Number" at bounding box center [524, 390] width 612 height 42
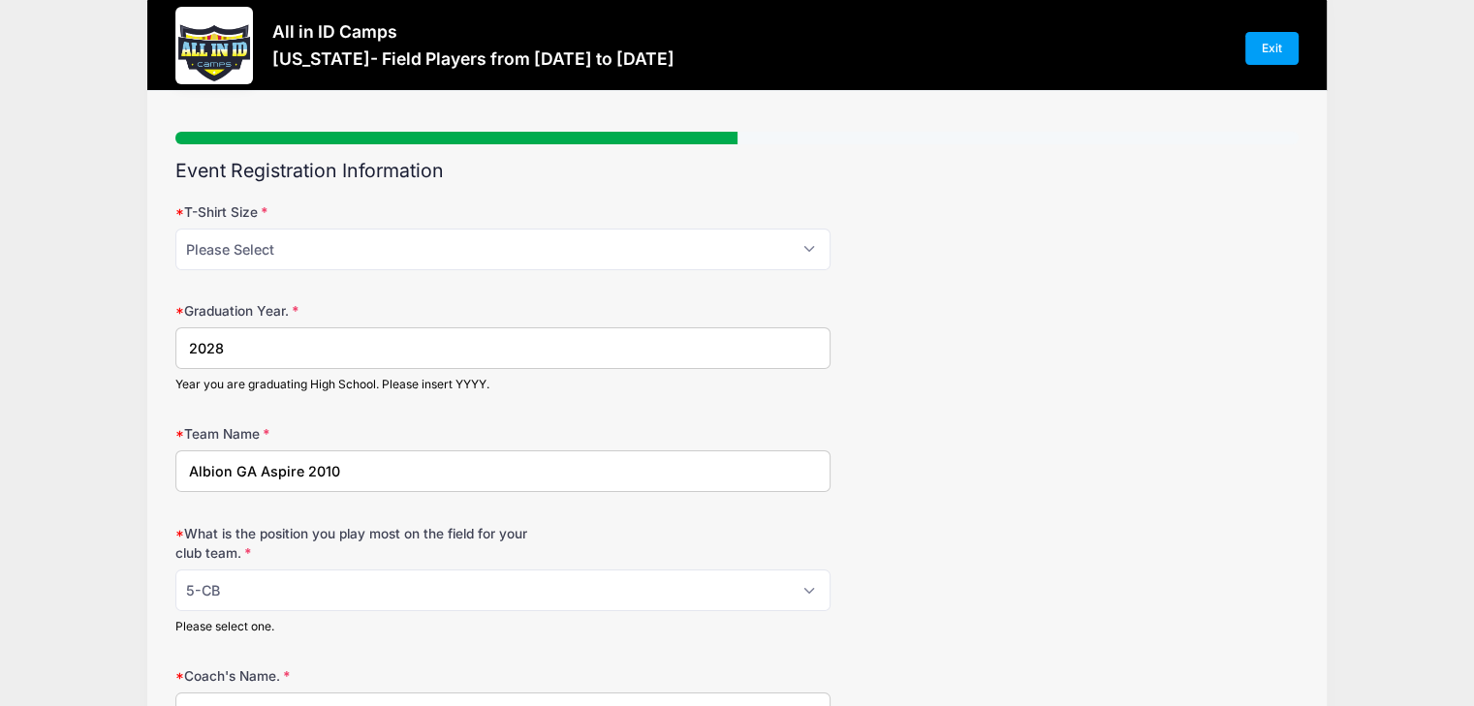
scroll to position [0, 0]
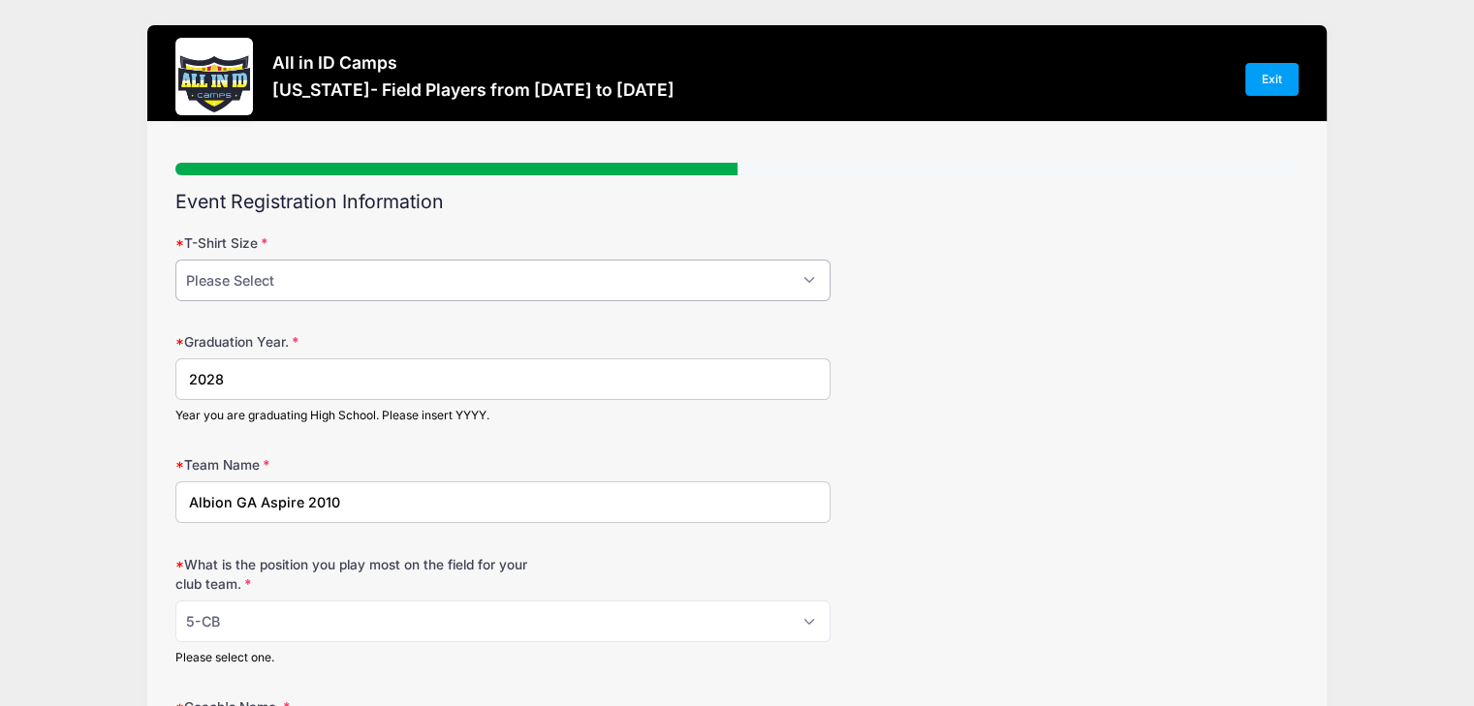
click at [481, 282] on select "Please Select YM YL AS AM AL AXL" at bounding box center [502, 281] width 655 height 42
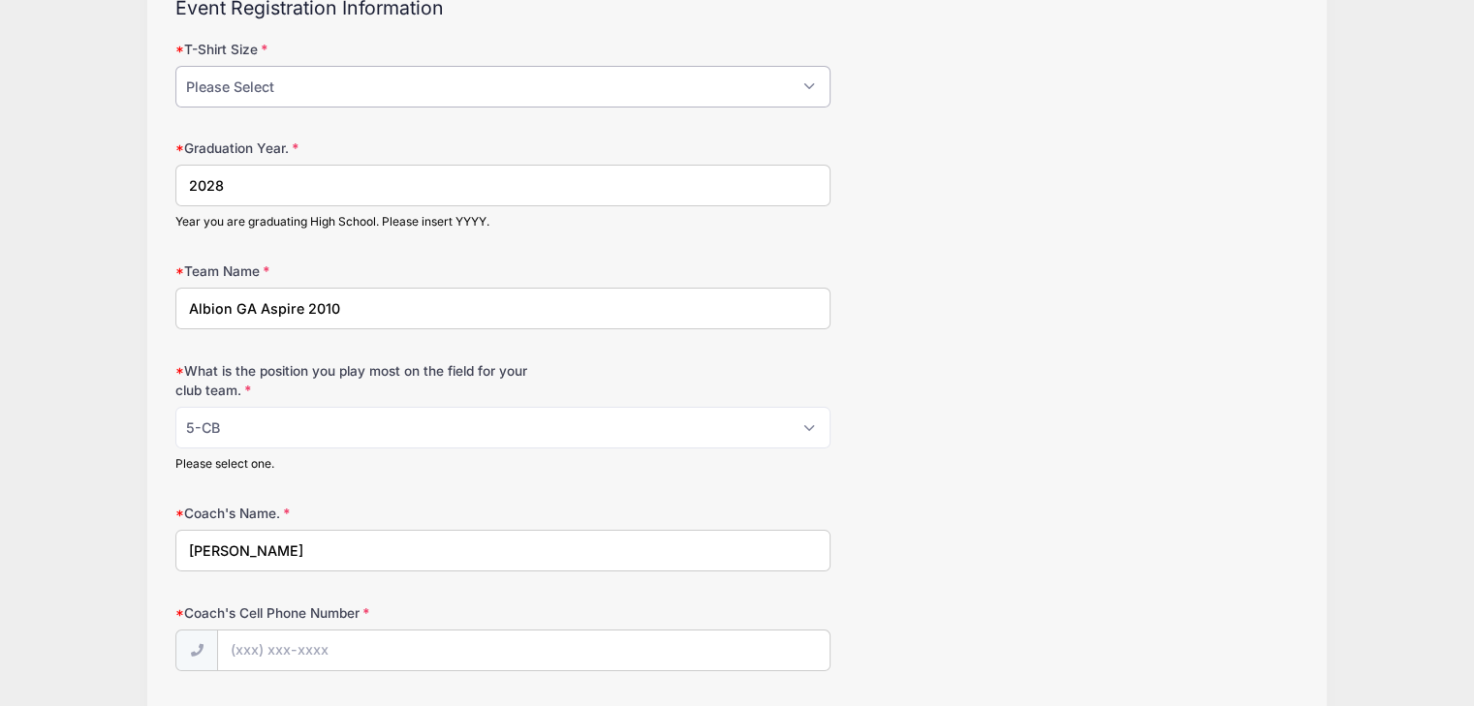
scroll to position [388, 0]
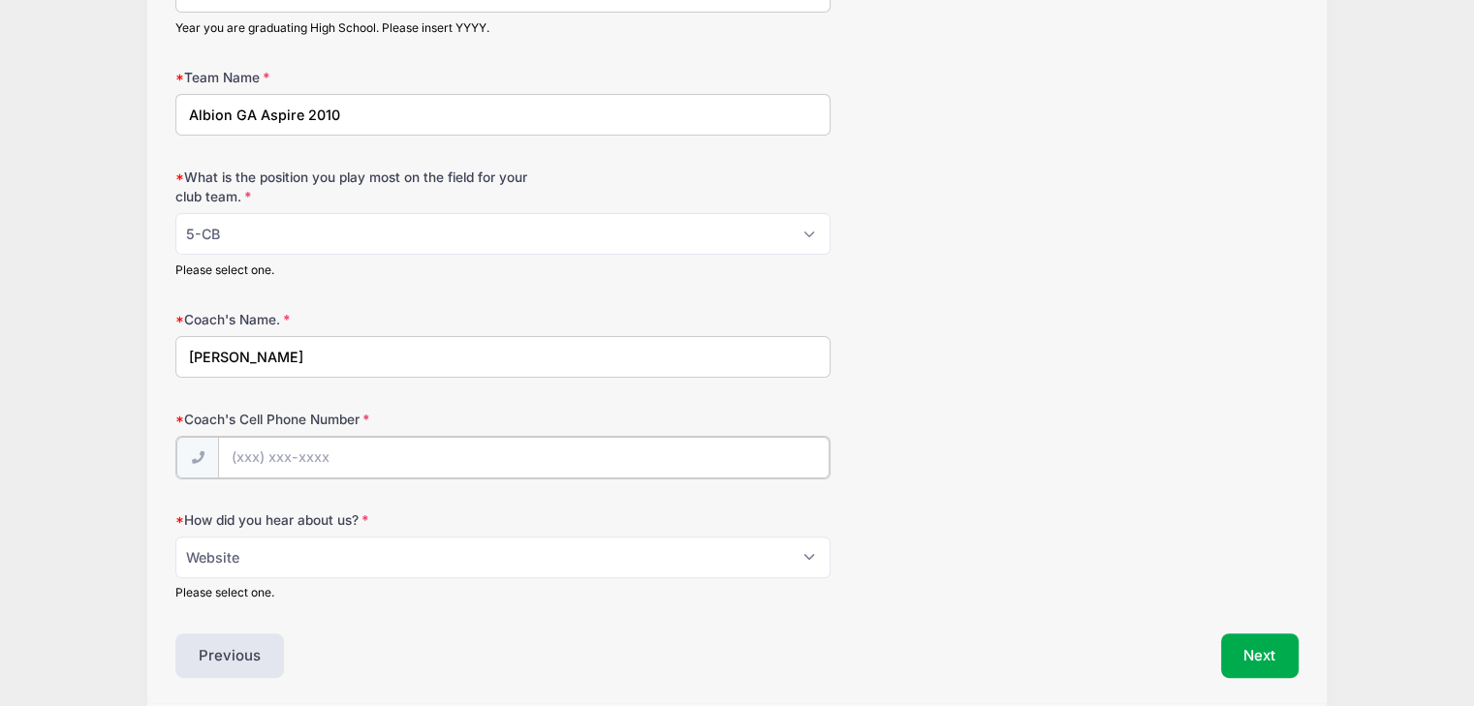
click at [580, 456] on input "Coach's Cell Phone Number" at bounding box center [524, 458] width 612 height 42
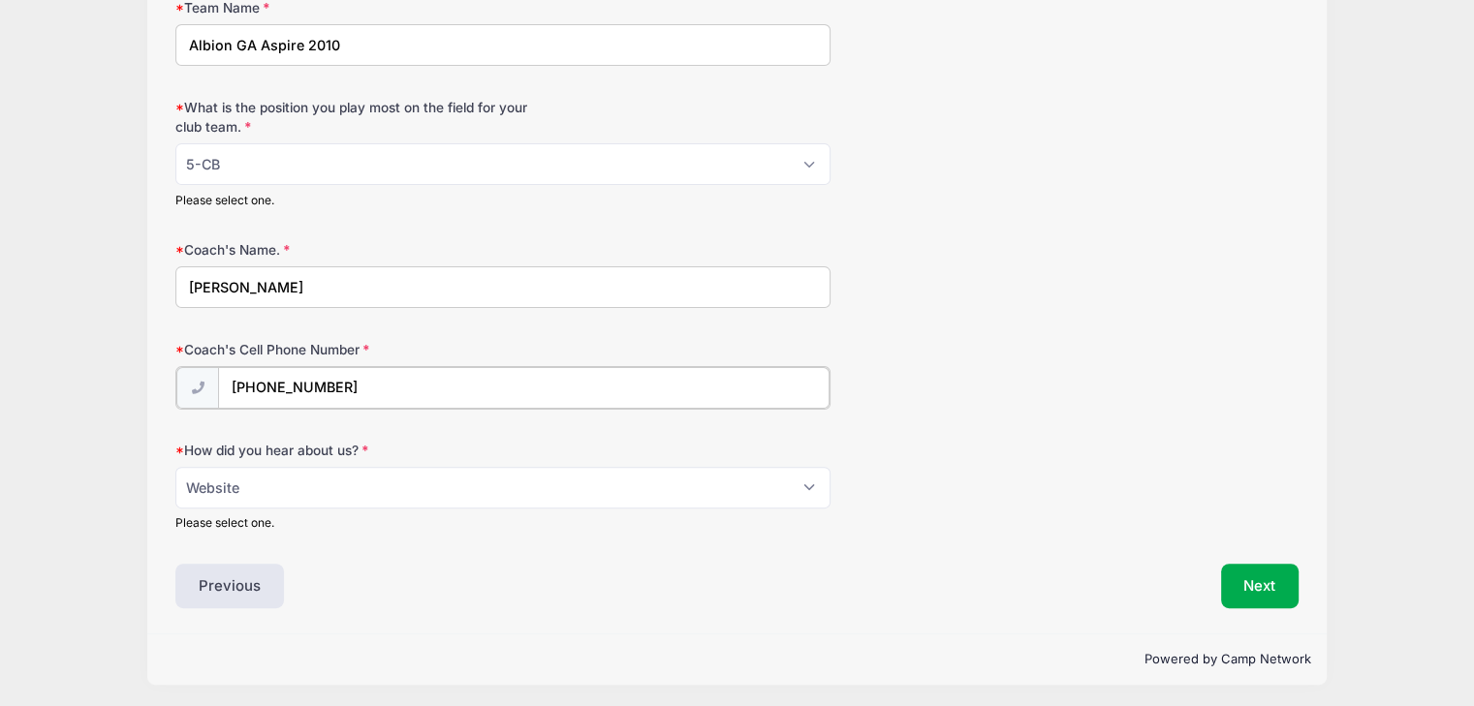
type input "[PHONE_NUMBER]"
click at [1285, 555] on div "Event Registration Information T-Shirt Size Please Select YM YL AS AM AL AXL Gr…" at bounding box center [736, 171] width 1123 height 873
click at [1279, 570] on button "Next" at bounding box center [1260, 586] width 78 height 45
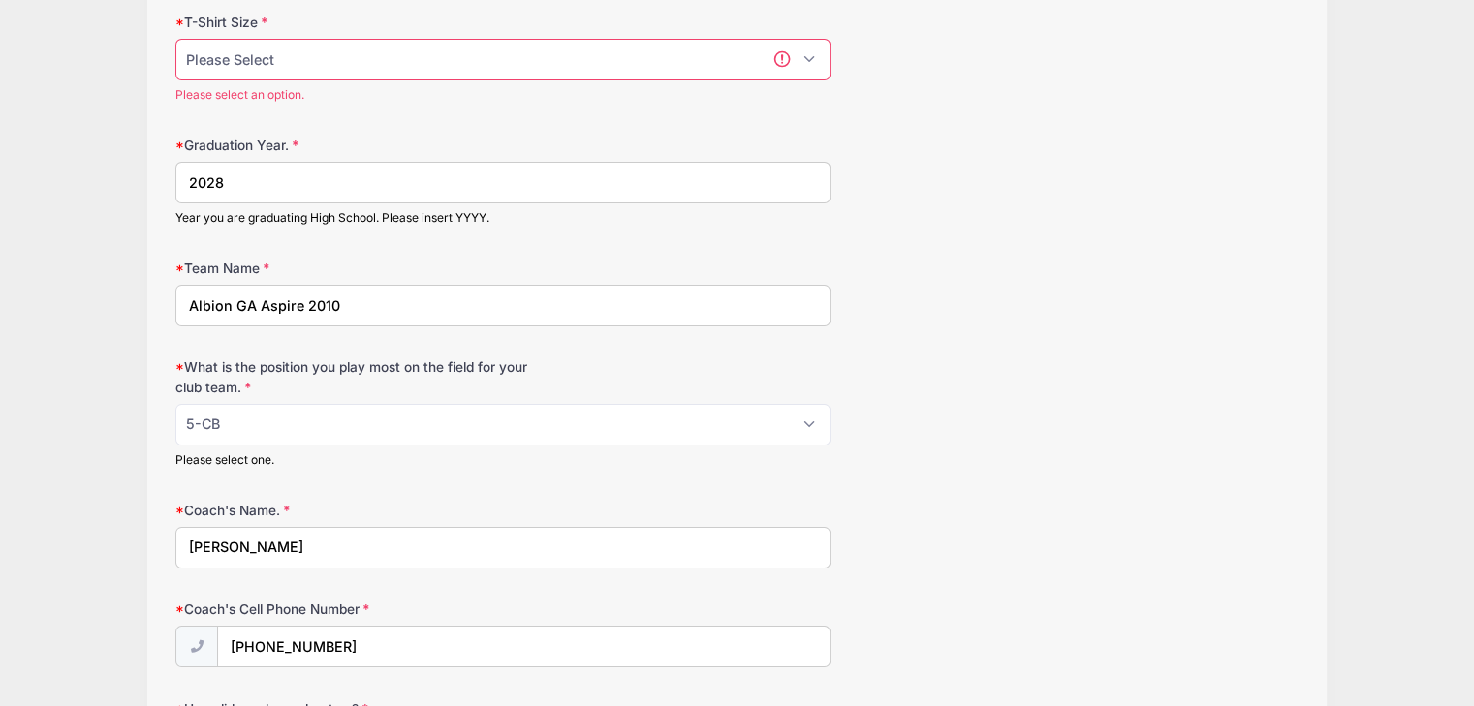
scroll to position [133, 0]
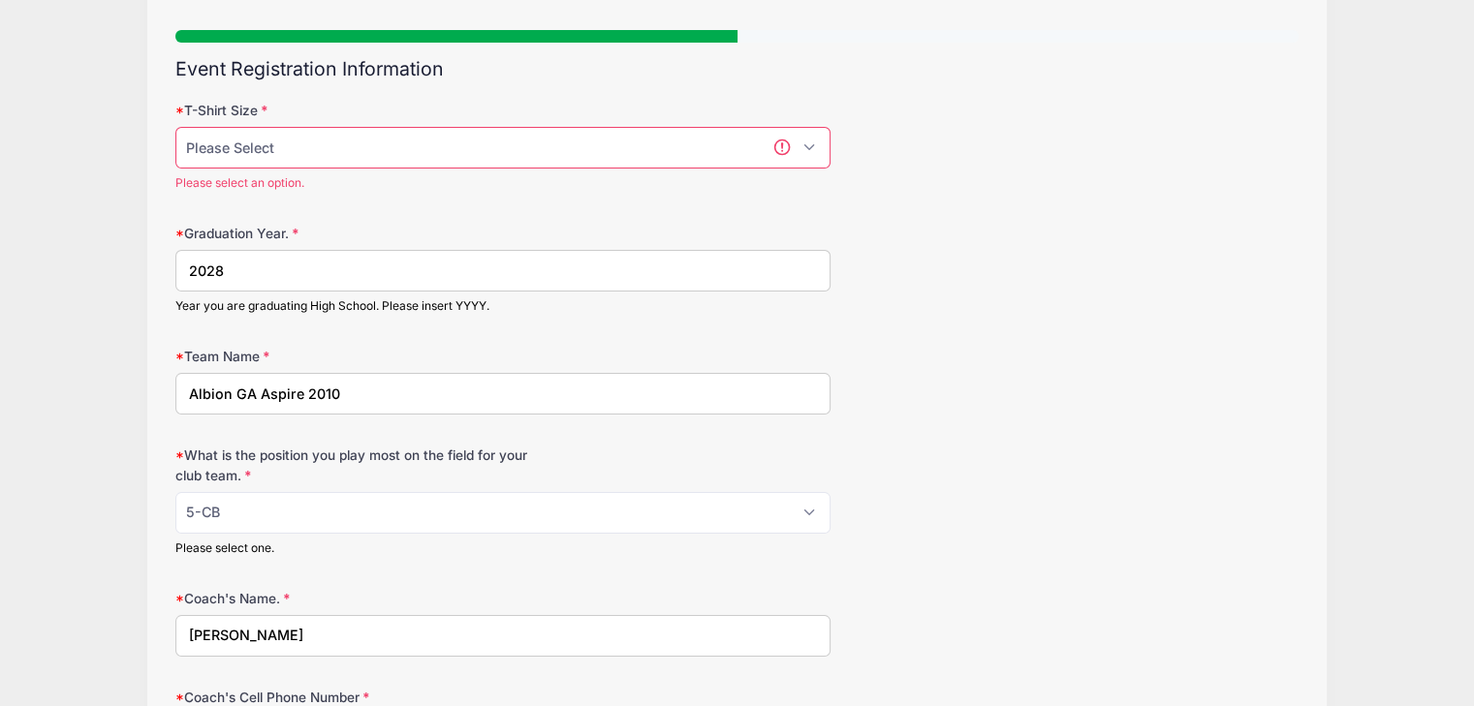
click at [638, 141] on select "Please Select YM YL AS AM AL AXL" at bounding box center [502, 148] width 655 height 42
select select "AM"
click at [175, 127] on select "Please Select YM YL AS AM AL AXL" at bounding box center [502, 148] width 655 height 42
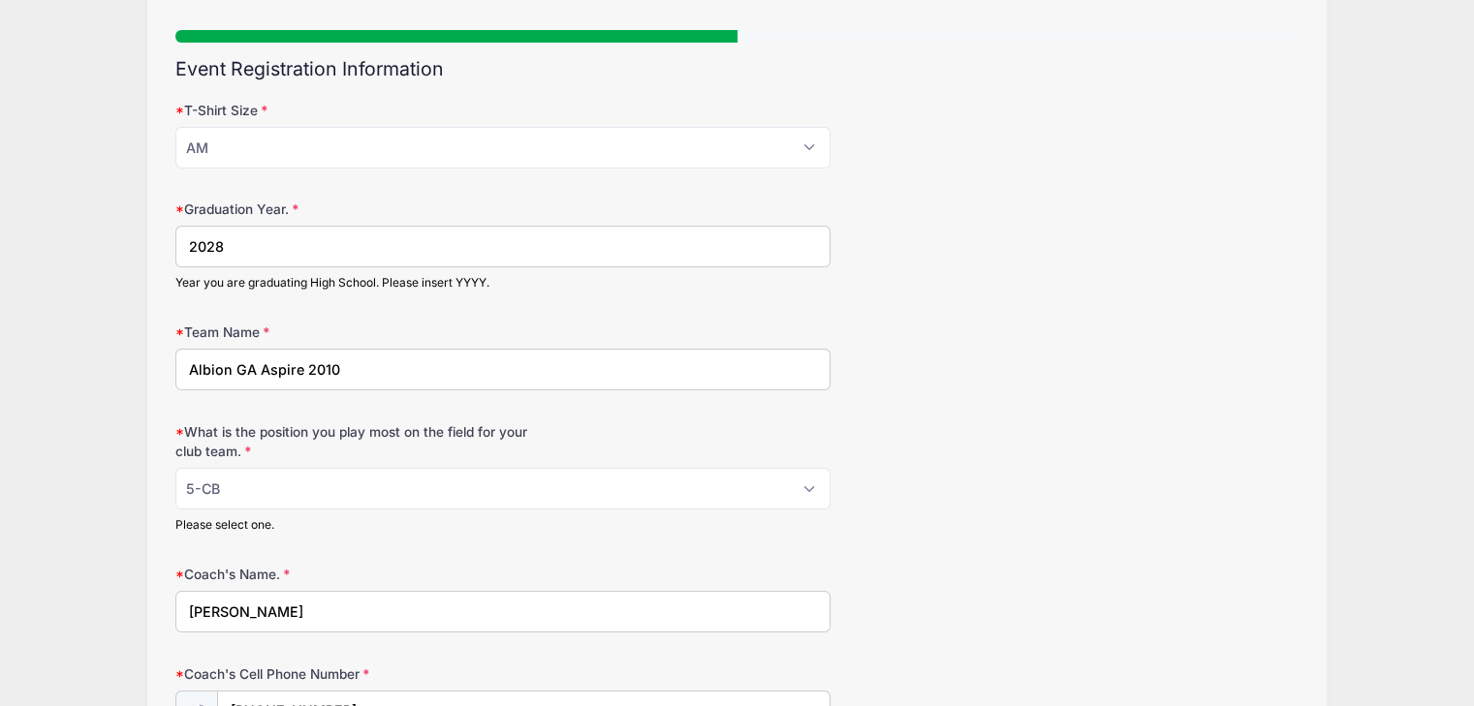
click at [919, 244] on div "Graduation Year. 2028 Year you are graduating High School. Please insert YYYY." at bounding box center [736, 245] width 1123 height 91
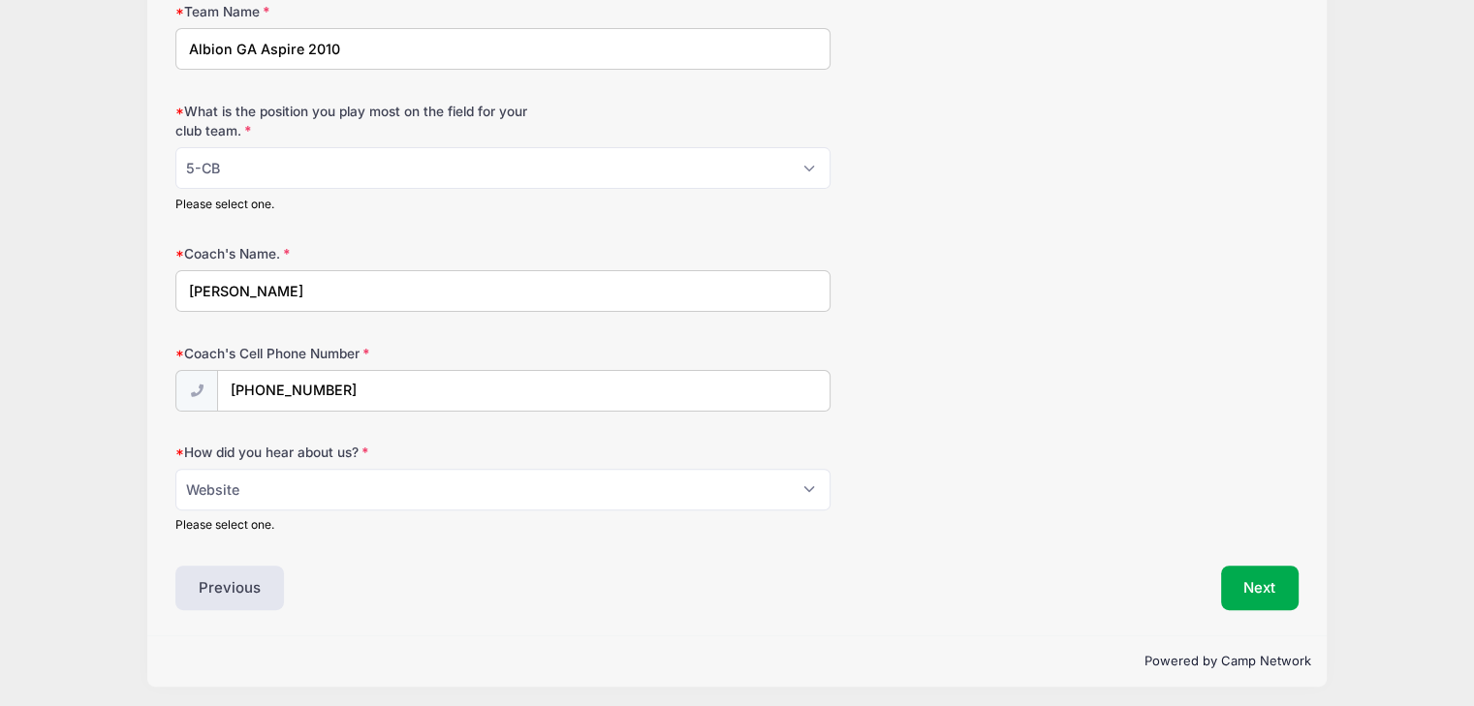
scroll to position [455, 0]
click at [1239, 579] on button "Next" at bounding box center [1260, 586] width 78 height 45
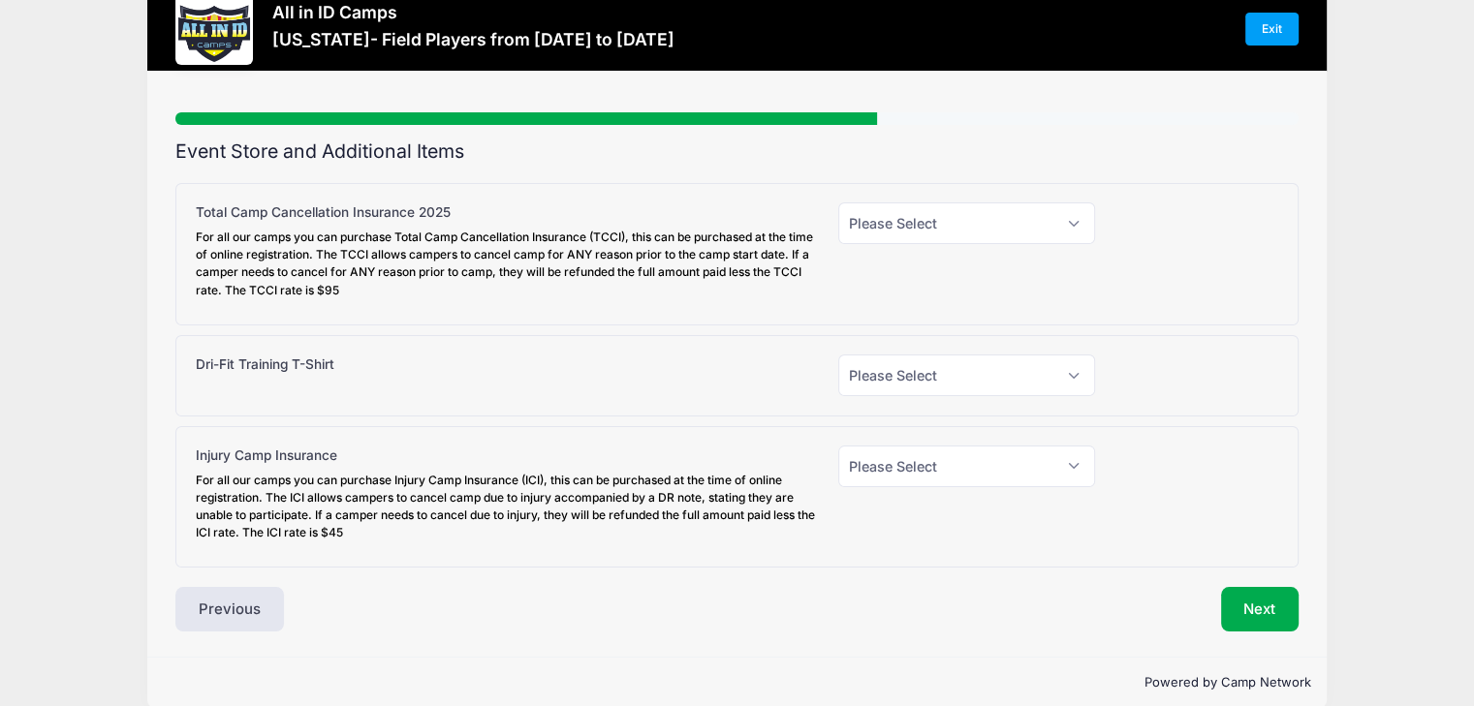
scroll to position [0, 0]
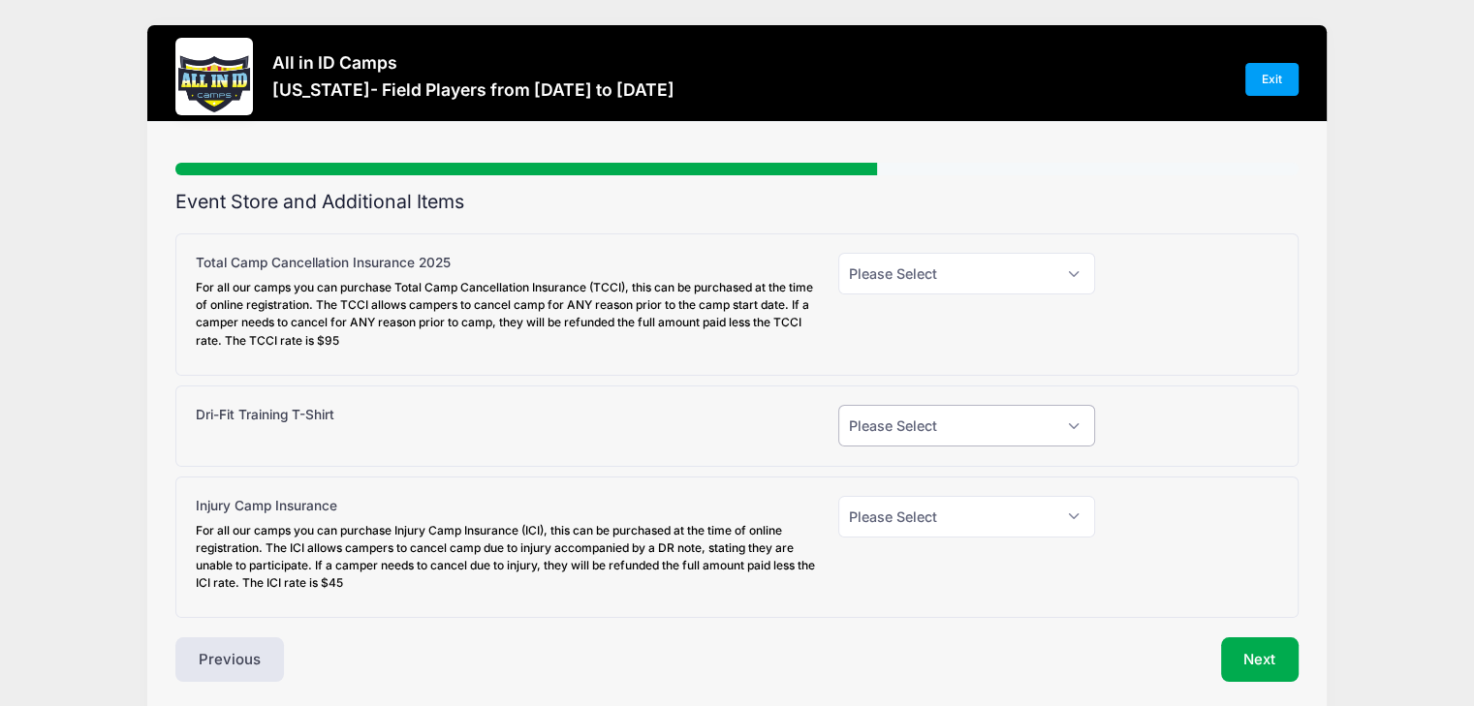
click at [841, 426] on select "Please Select Yes (+$30.00) No" at bounding box center [966, 426] width 257 height 42
select select "1"
click at [838, 405] on select "Please Select Yes (+$30.00) No" at bounding box center [966, 426] width 257 height 42
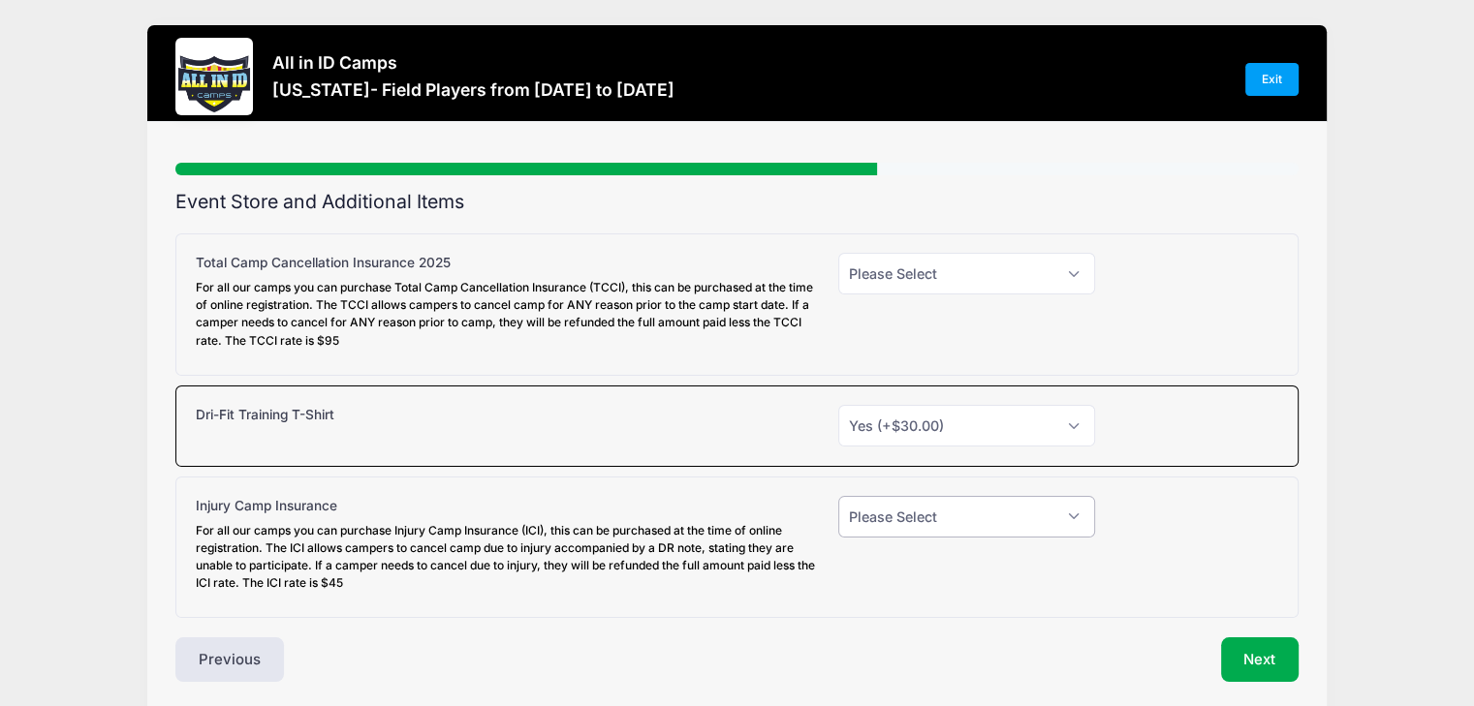
click at [890, 516] on select "Please Select Yes (+$45.00) No" at bounding box center [966, 517] width 257 height 42
select select "0"
click at [838, 496] on select "Please Select Yes (+$45.00) No" at bounding box center [966, 517] width 257 height 42
click at [936, 245] on div "Total Camp Cancellation Insurance 2025 For all our camps you can purchase Total…" at bounding box center [736, 305] width 1123 height 142
click at [932, 268] on select "Please Select Yes (+$95.00) No" at bounding box center [966, 274] width 257 height 42
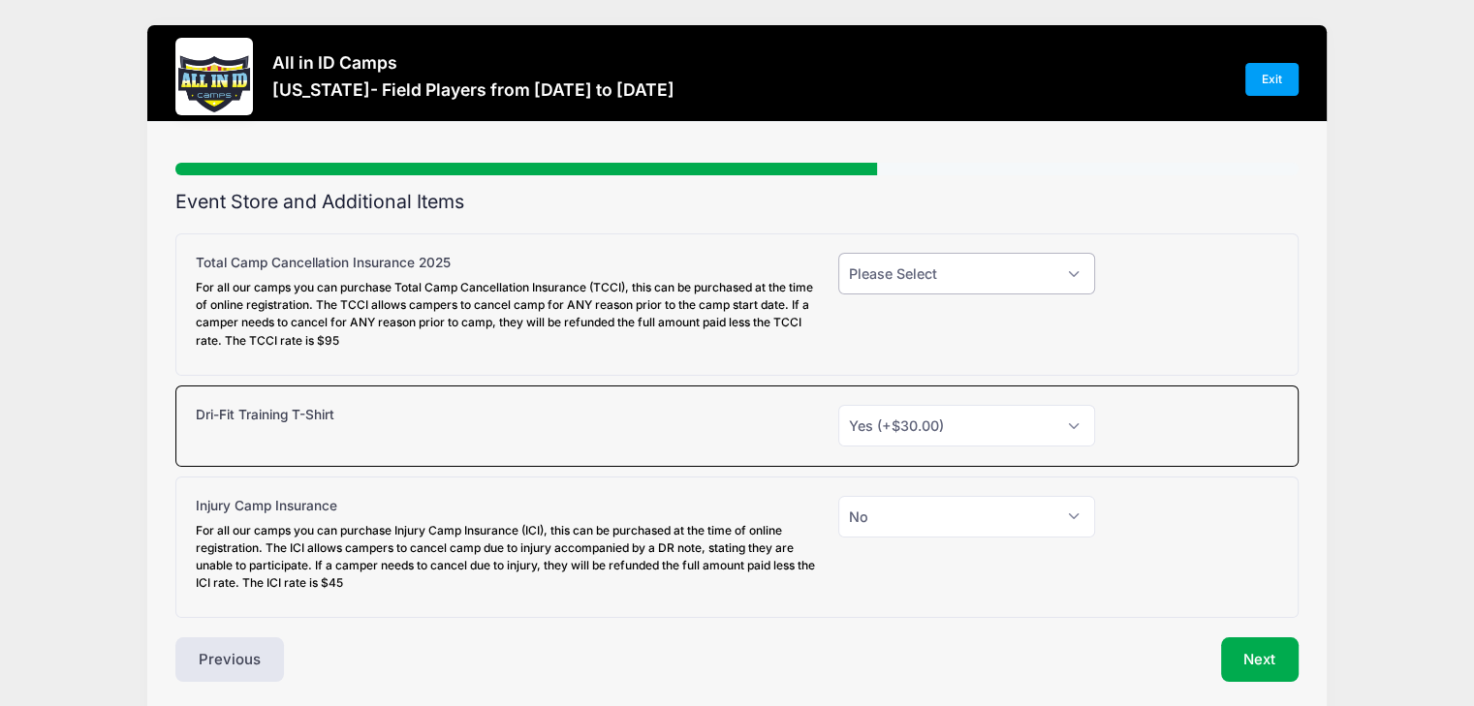
select select "1"
click at [838, 253] on select "Please Select Yes (+$95.00) No" at bounding box center [966, 274] width 257 height 42
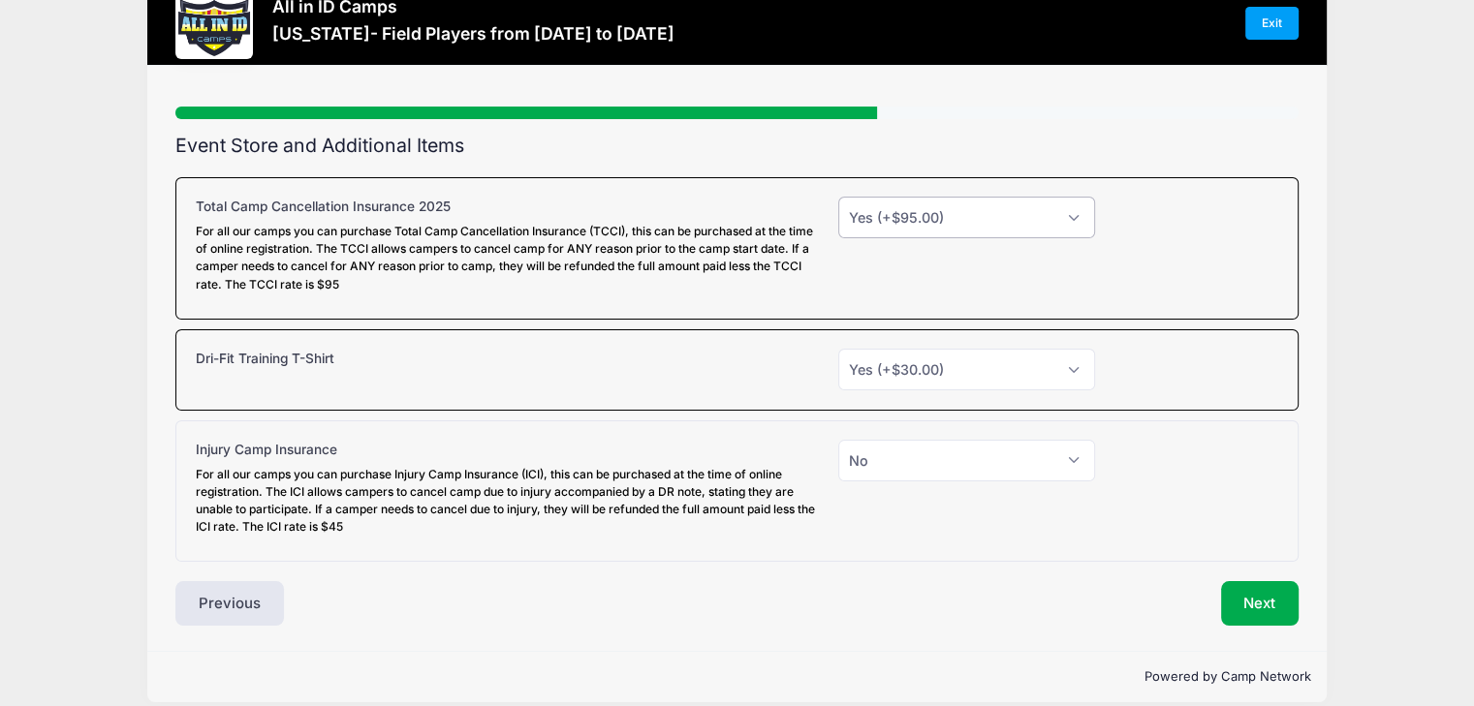
scroll to position [75, 0]
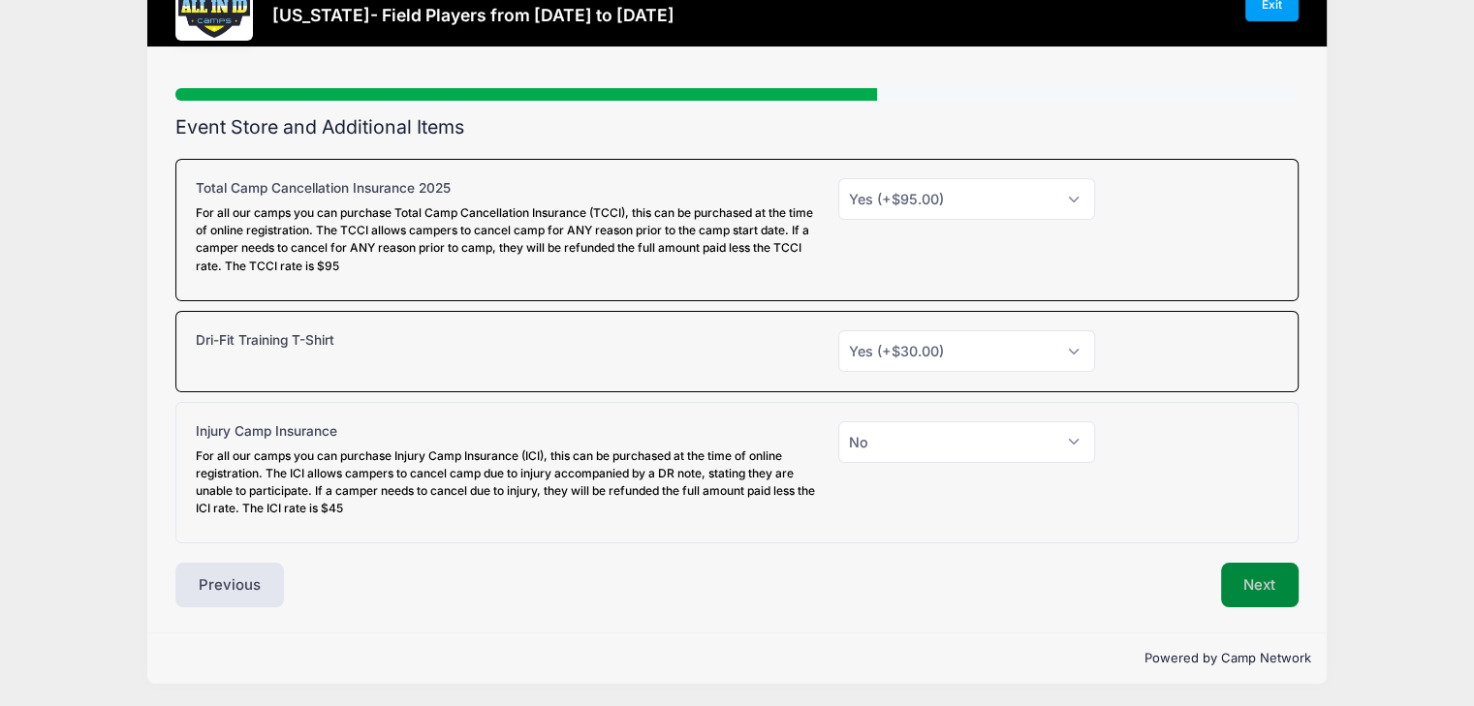
click at [1239, 570] on button "Next" at bounding box center [1260, 585] width 78 height 45
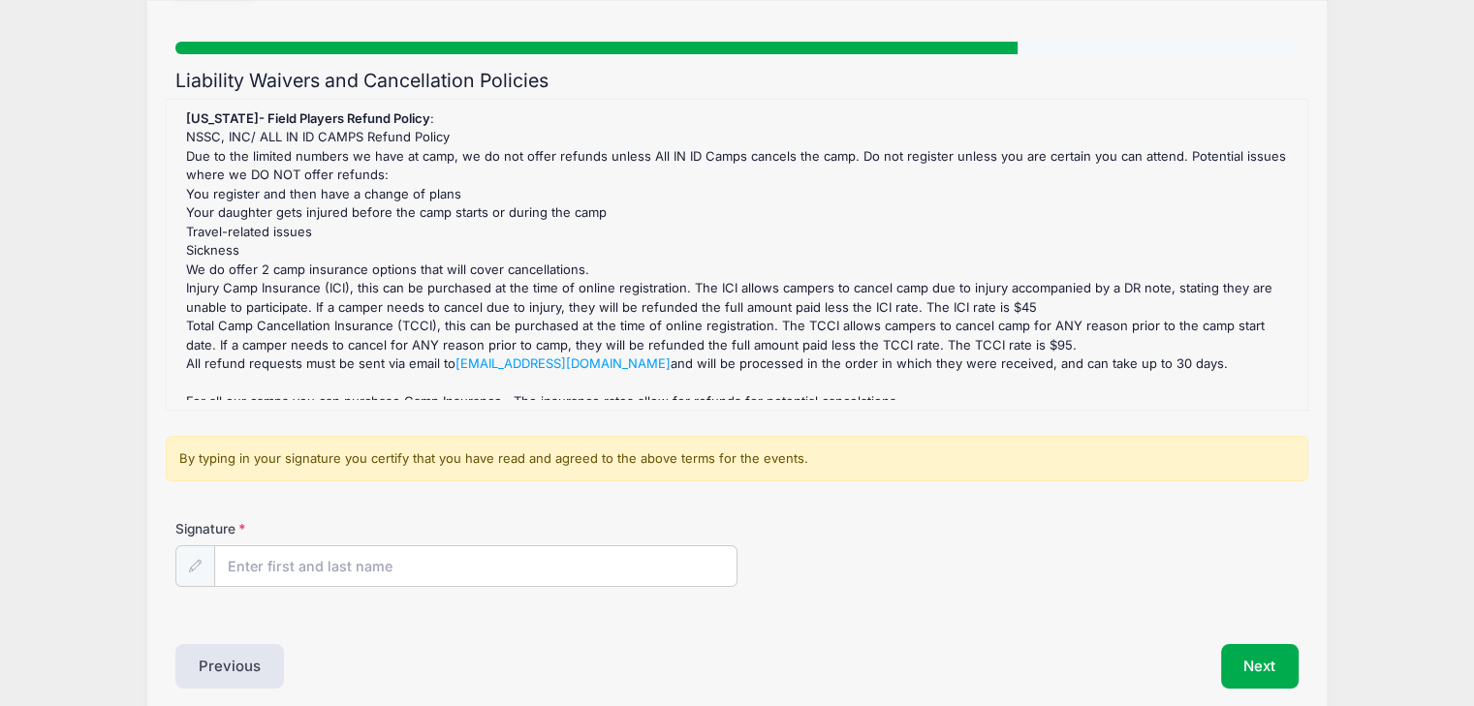
scroll to position [194, 0]
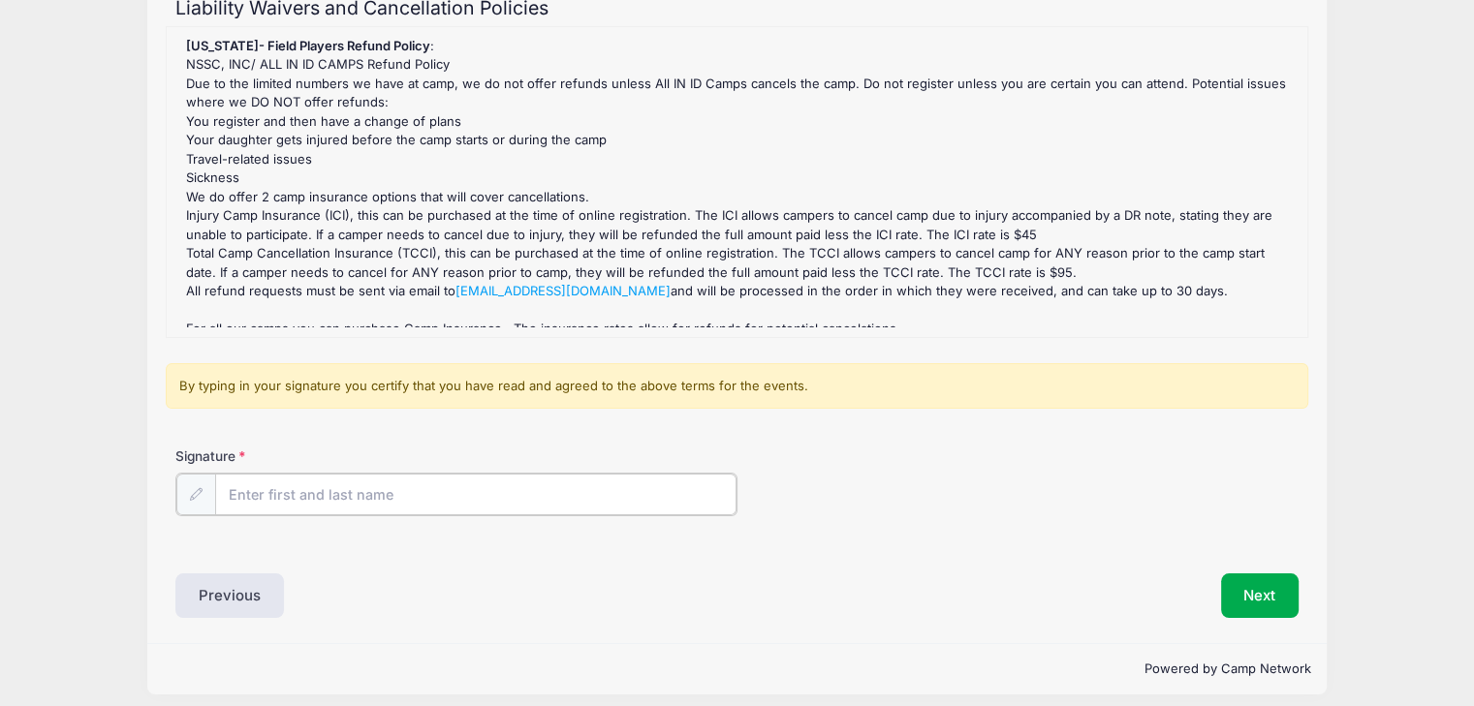
click at [605, 486] on input "Signature" at bounding box center [475, 495] width 521 height 42
type input "h"
type input "[PERSON_NAME]"
click at [614, 232] on div "[US_STATE]- Field Players Refund Policy : NSSC, INC/ ALL IN ID CAMPS Refund Pol…" at bounding box center [736, 182] width 1121 height 291
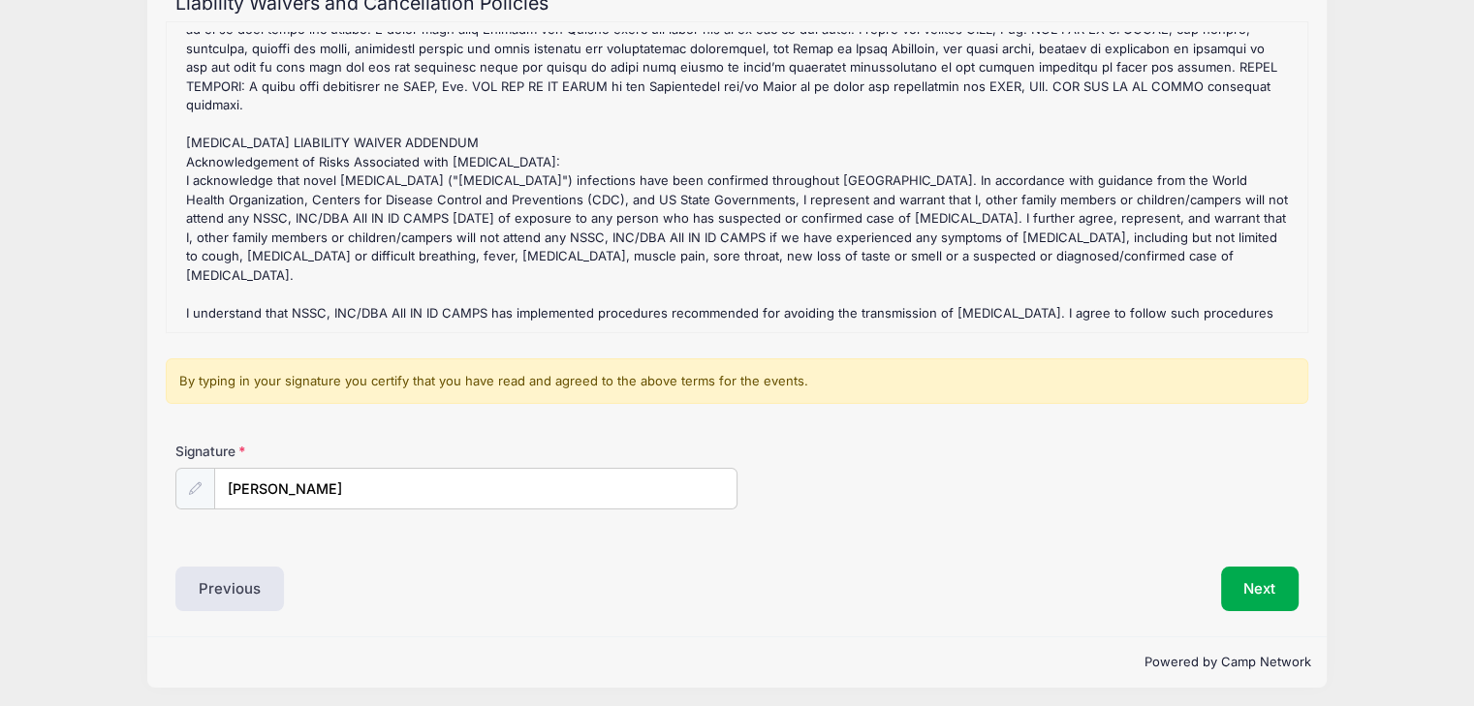
scroll to position [204, 0]
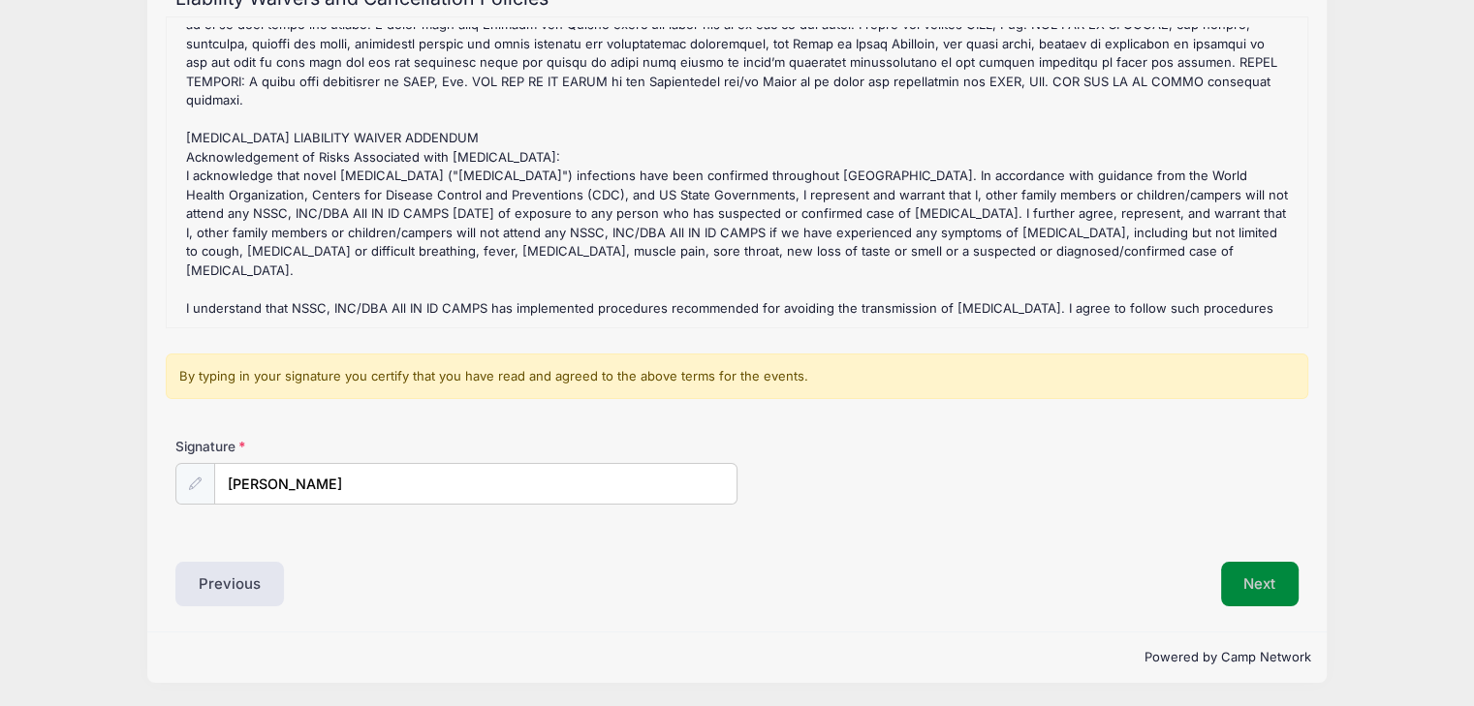
click at [1250, 587] on button "Next" at bounding box center [1260, 584] width 78 height 45
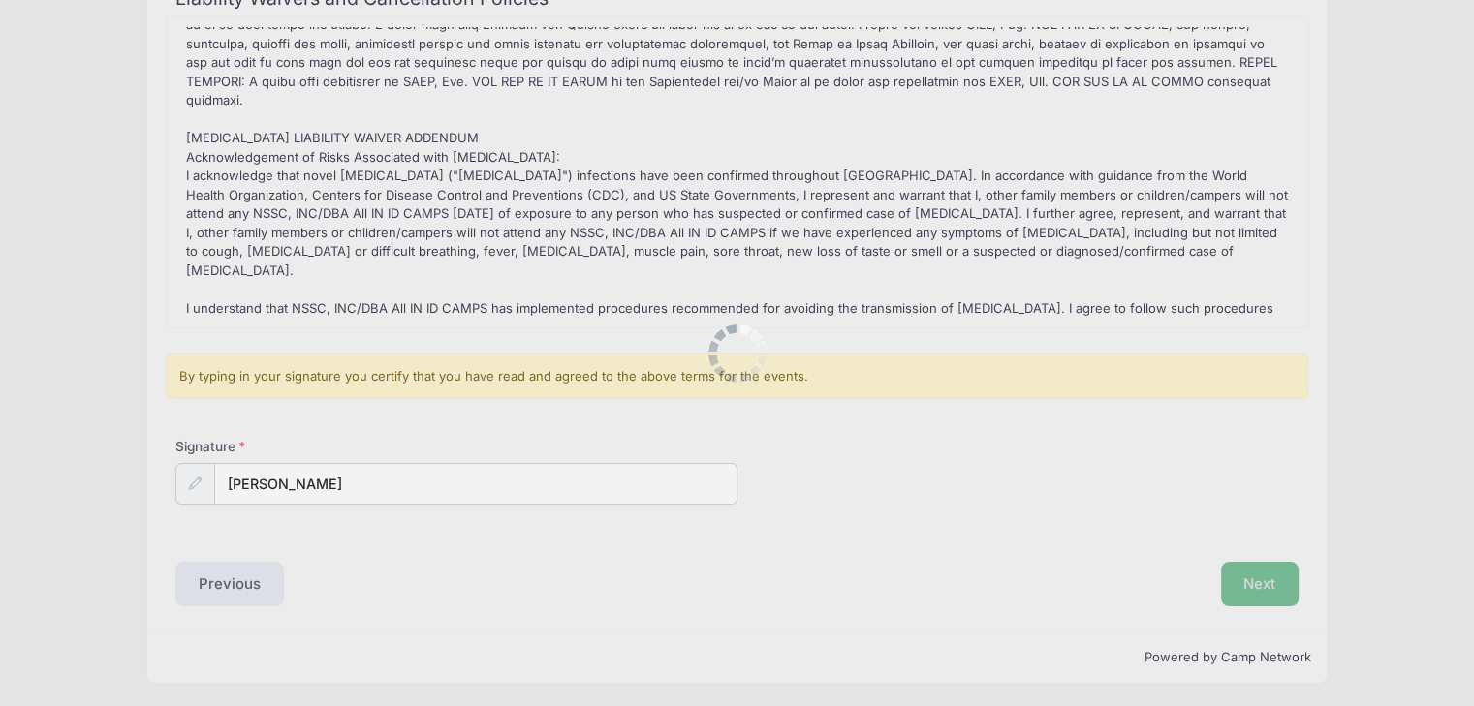
scroll to position [0, 0]
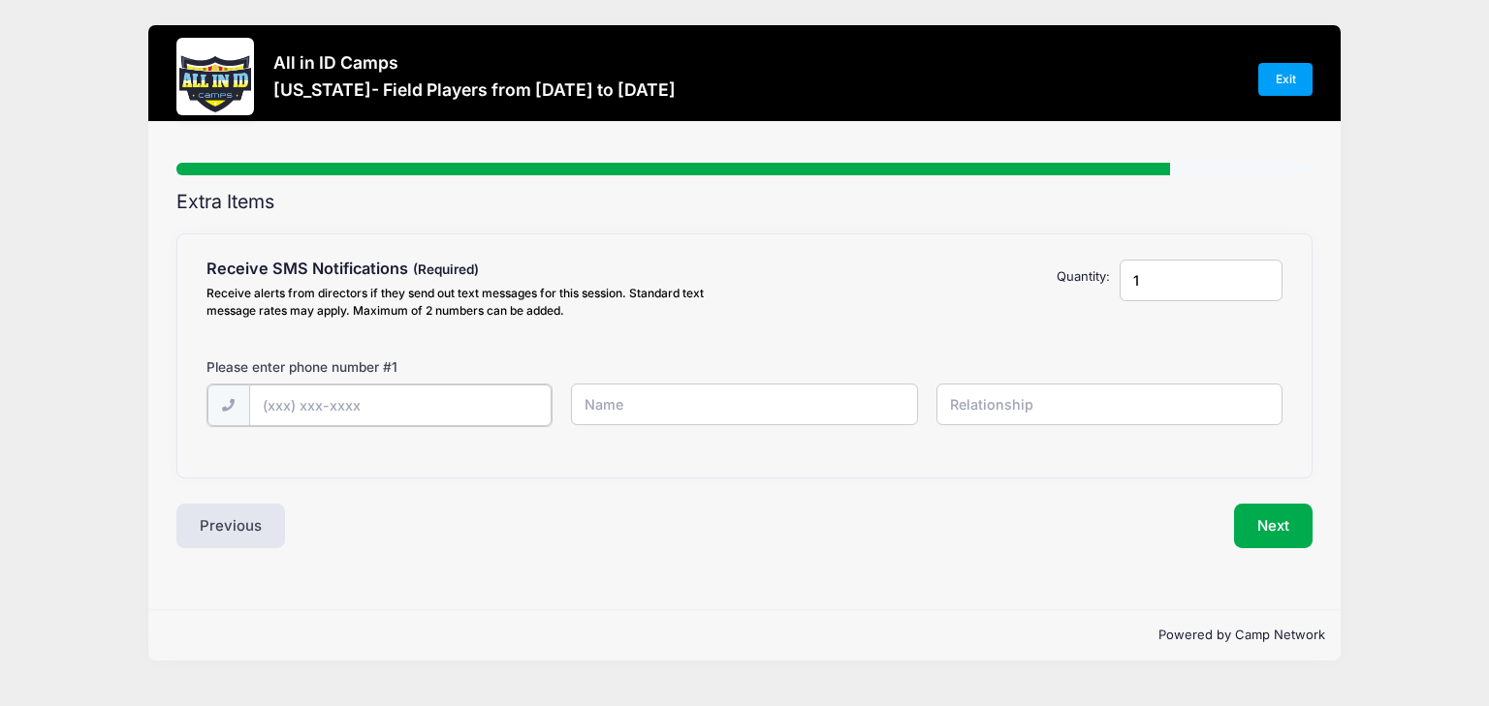
click at [0, 0] on input "text" at bounding box center [0, 0] width 0 height 0
type input "[PHONE_NUMBER]"
type input "[PERSON_NAME]"
type input "Father"
click at [1252, 532] on button "Next" at bounding box center [1273, 524] width 78 height 45
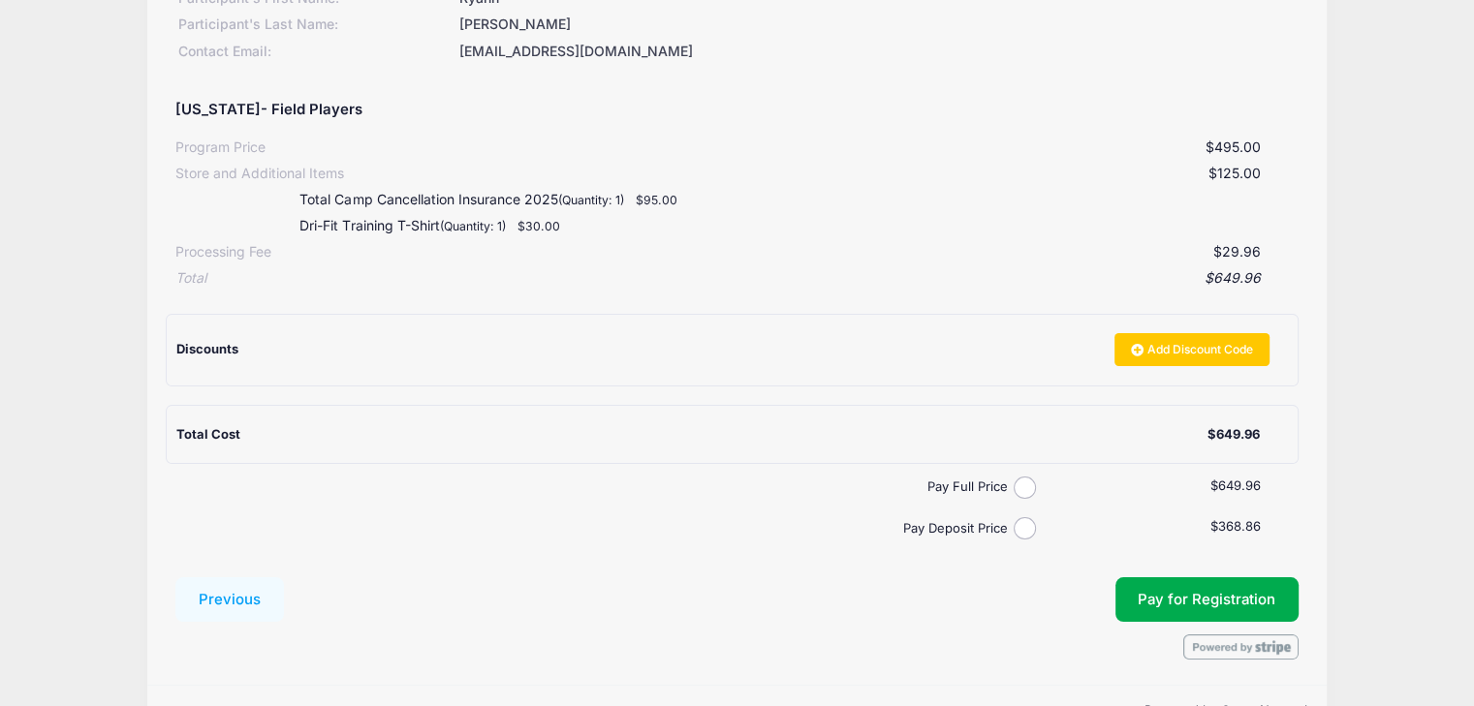
scroll to position [291, 0]
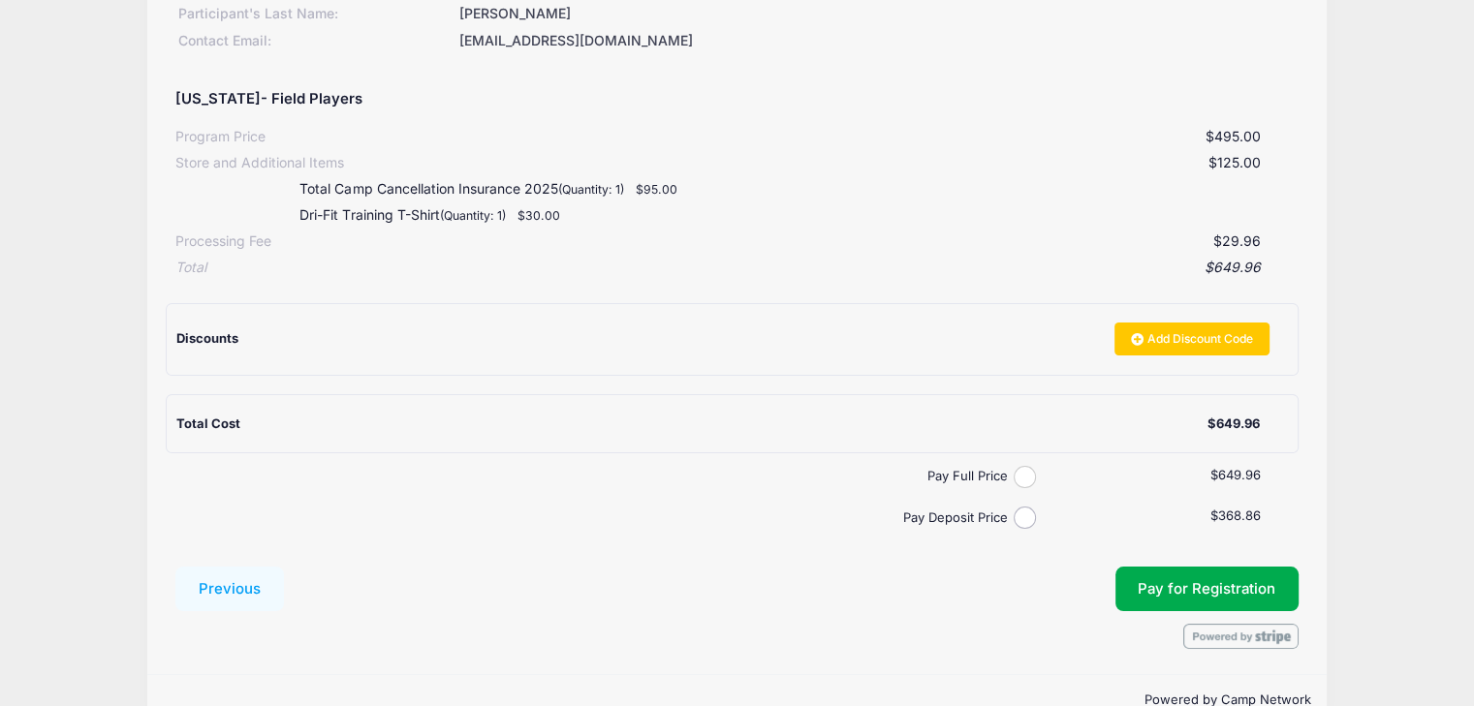
click at [1022, 470] on input "Pay Full Price" at bounding box center [1025, 477] width 22 height 22
radio input "true"
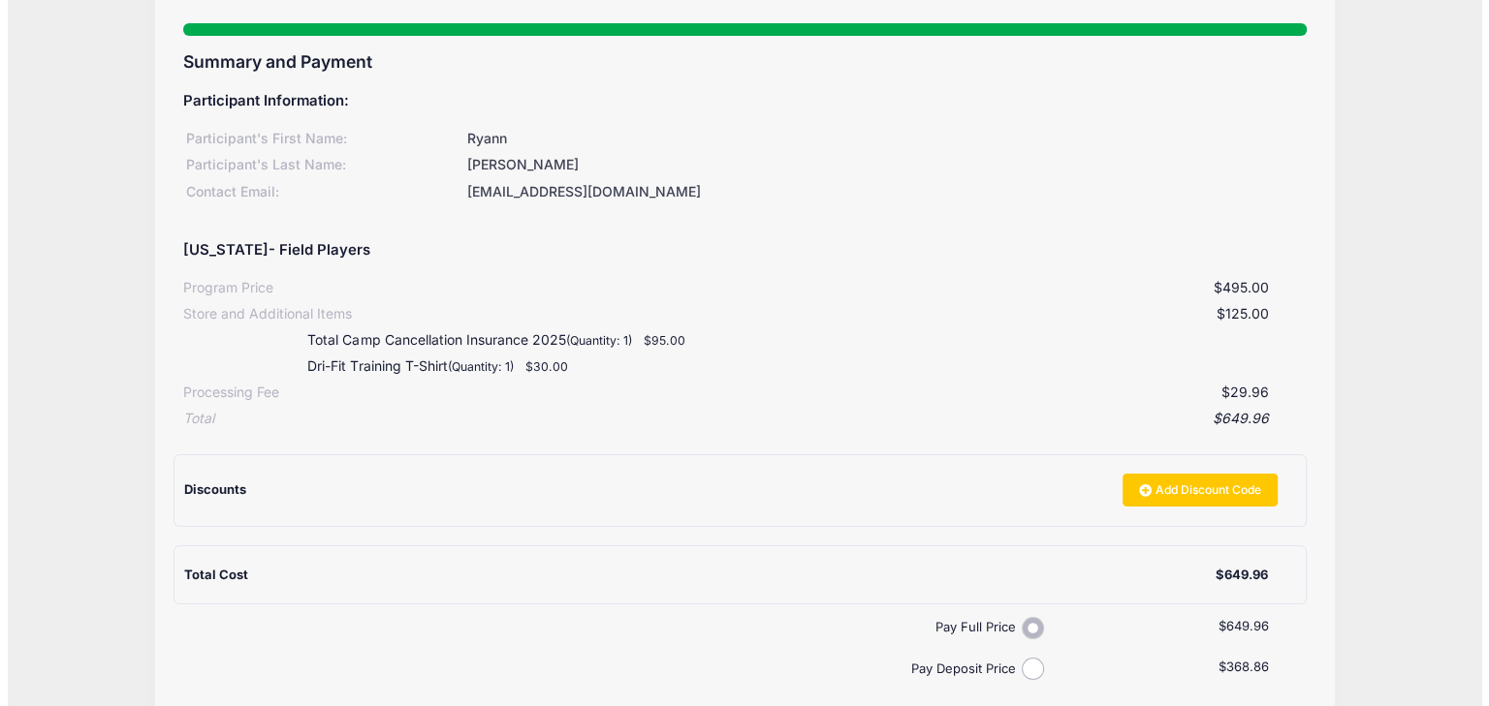
scroll to position [333, 0]
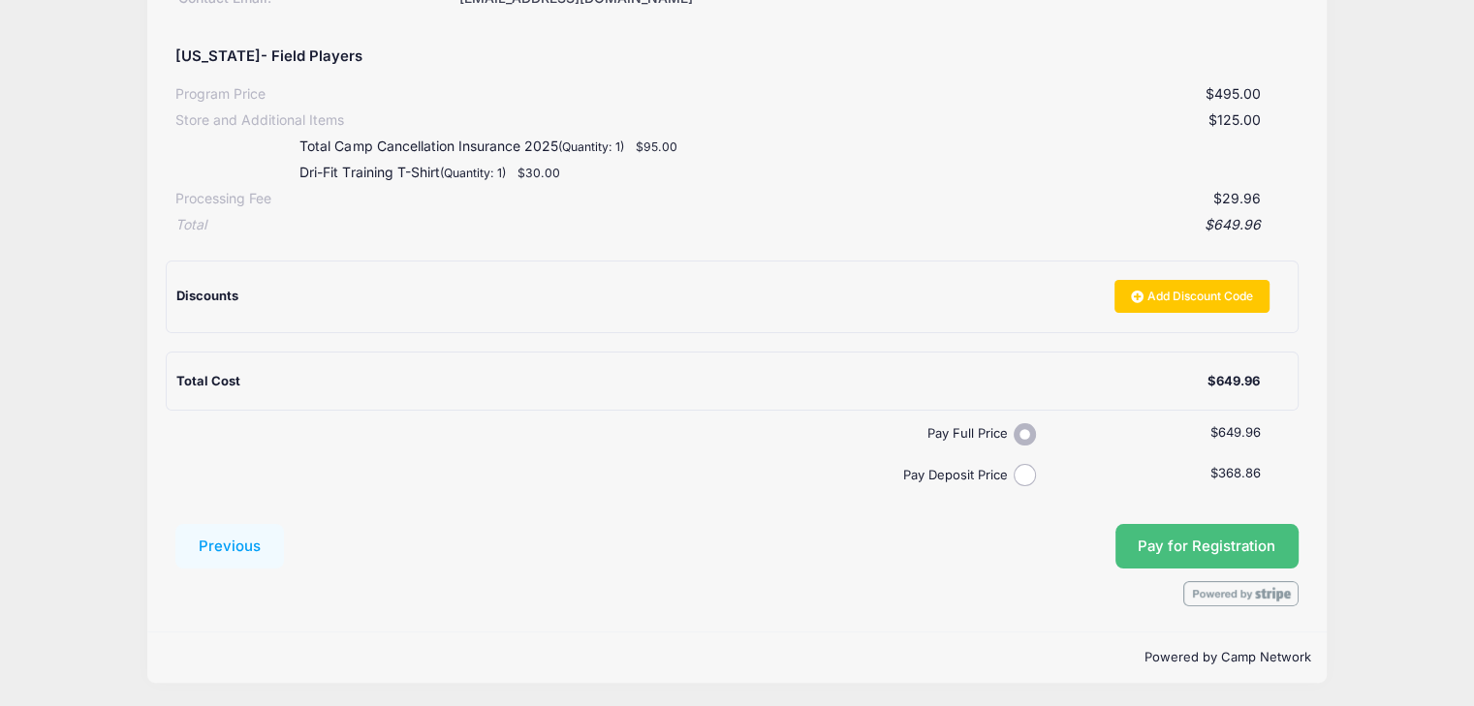
click at [1213, 561] on button "Pay for Registration" at bounding box center [1207, 546] width 184 height 45
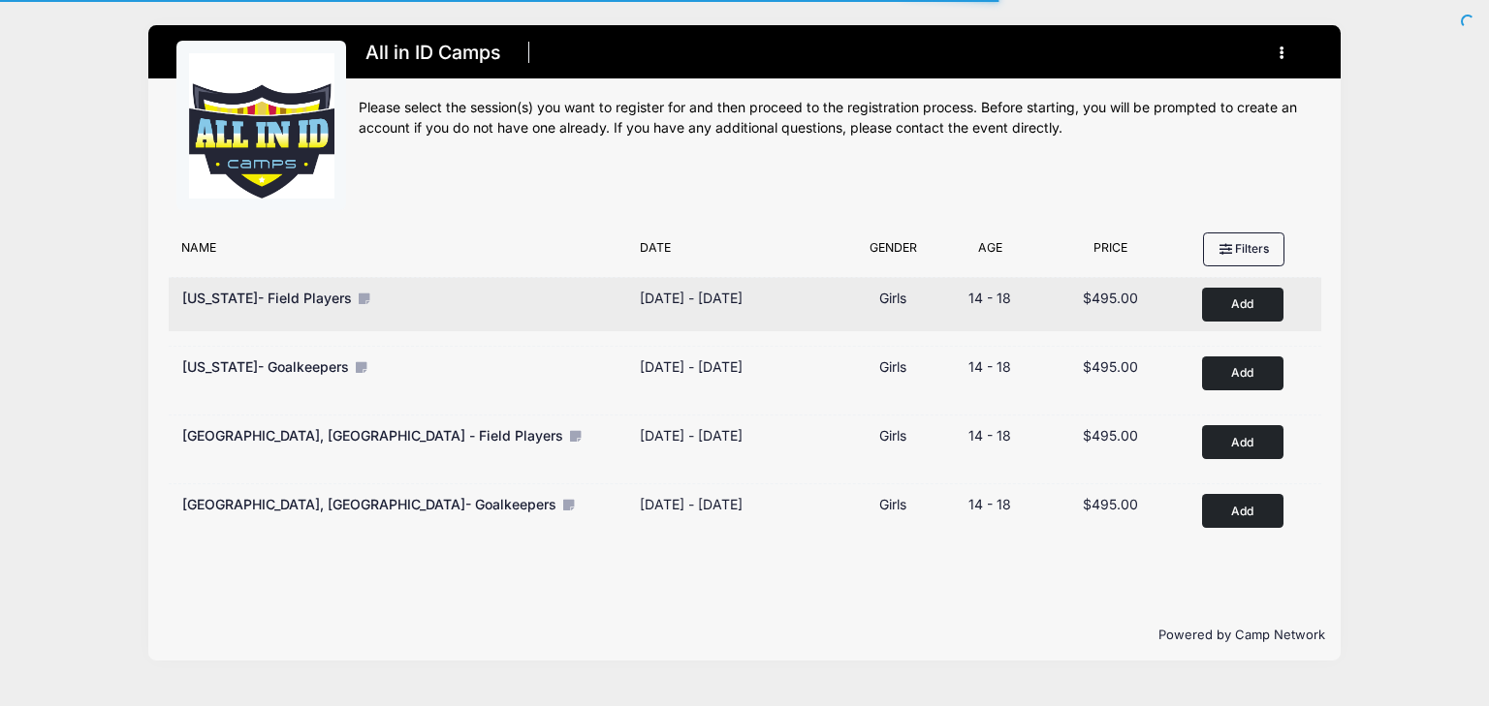
click at [638, 289] on div "Dates Dec 12 - Dec 13, 2025 Dec 12 - Dec 13, 2025" at bounding box center [738, 305] width 217 height 34
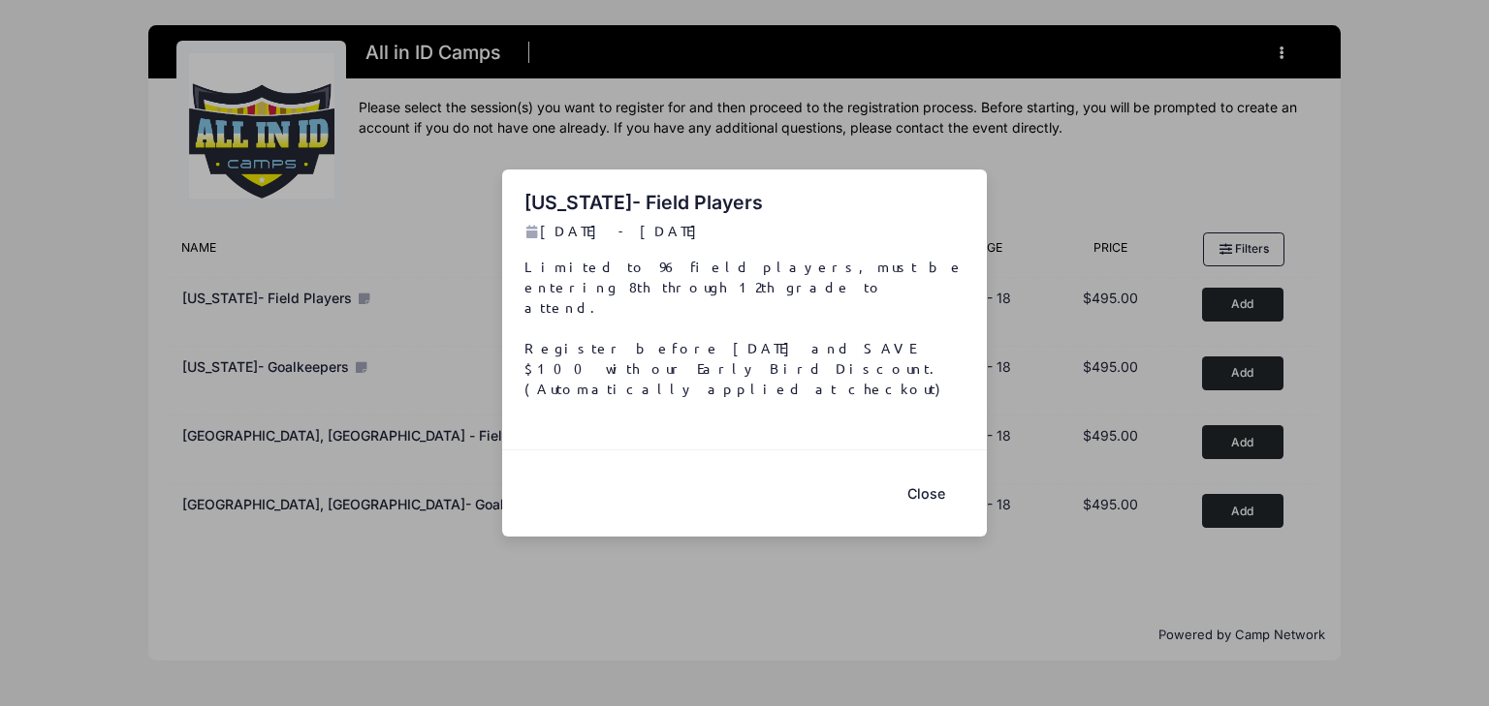
click at [904, 473] on button "Close" at bounding box center [926, 494] width 78 height 42
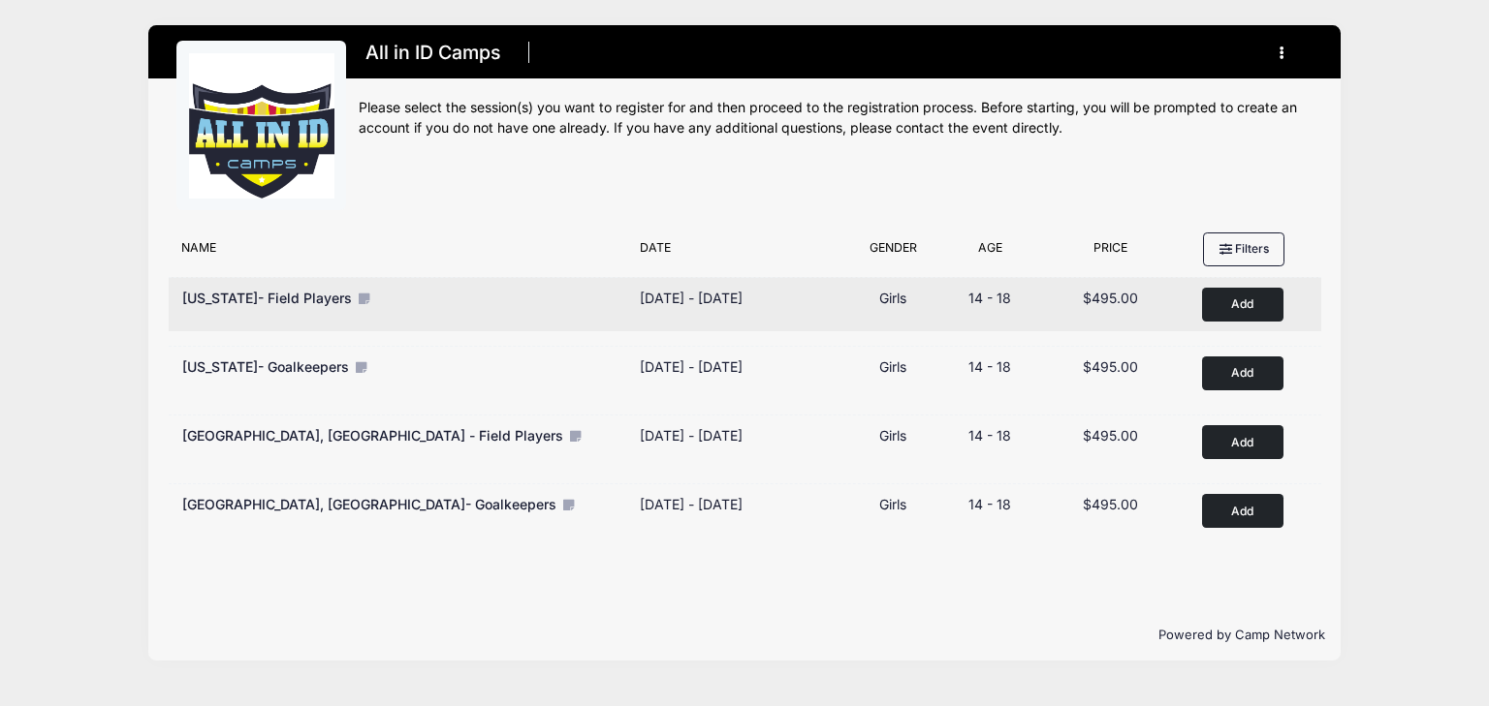
click at [356, 294] on icon at bounding box center [364, 299] width 16 height 13
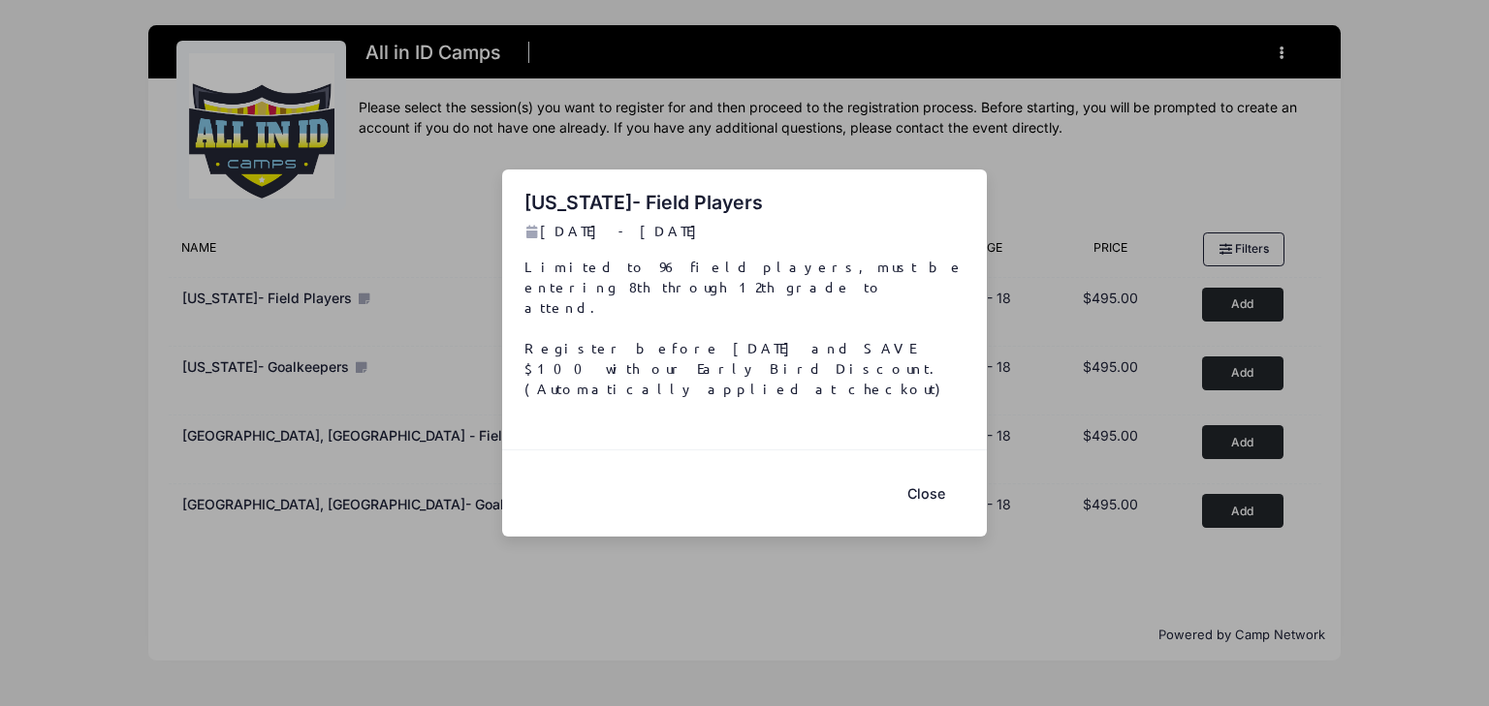
click at [902, 474] on button "Close" at bounding box center [926, 494] width 78 height 42
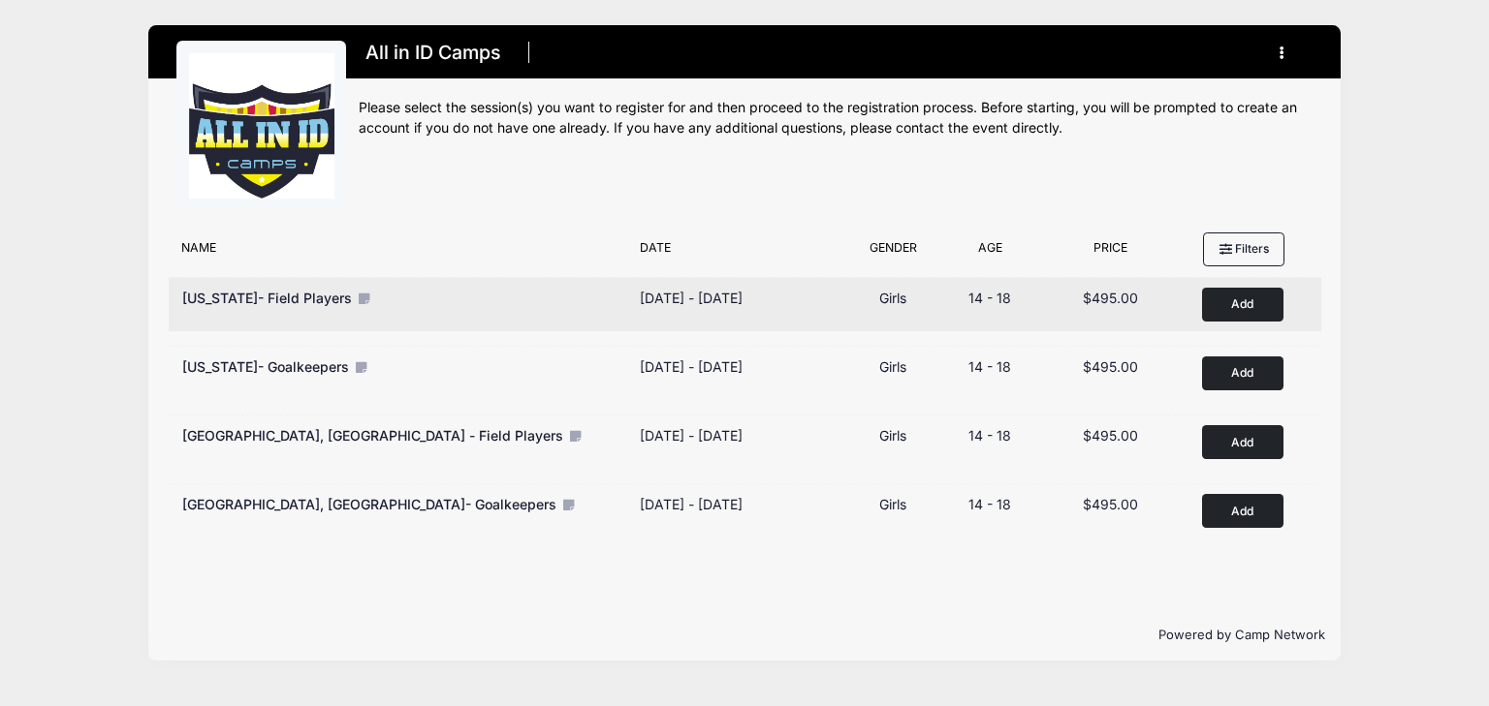
click at [239, 294] on span "California- Field Players" at bounding box center [267, 298] width 170 height 16
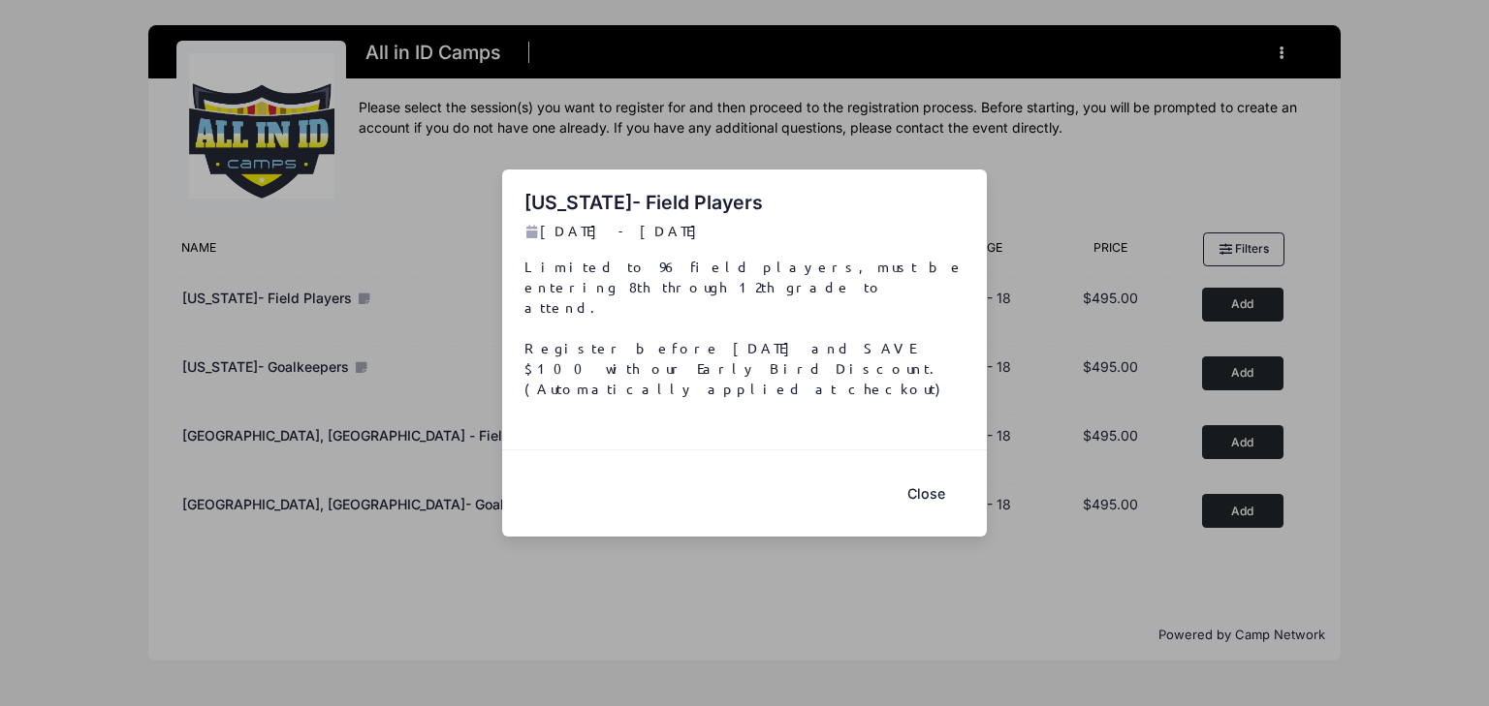
click at [920, 479] on button "Close" at bounding box center [926, 494] width 78 height 42
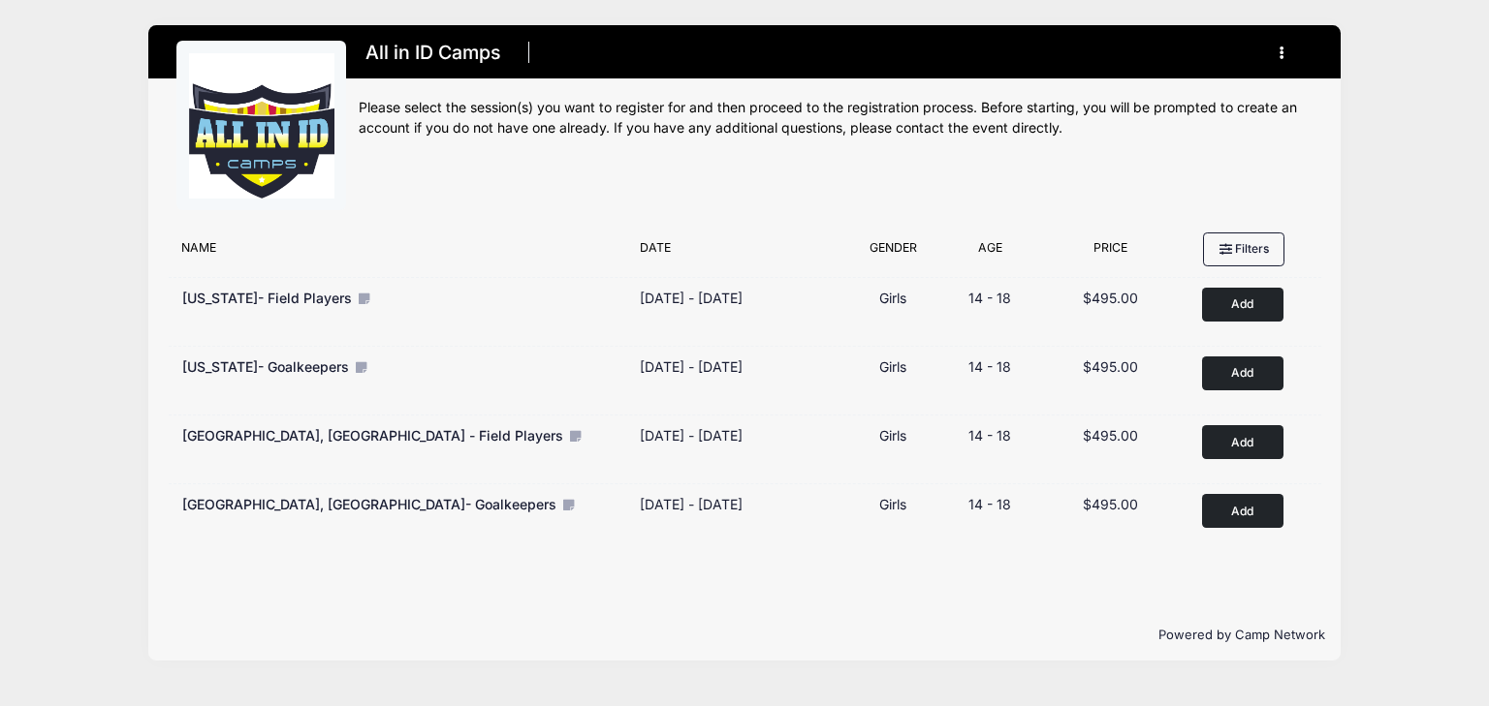
click at [688, 108] on div "Please select the session(s) you want to register for and then proceed to the r…" at bounding box center [836, 118] width 954 height 41
click at [260, 133] on img at bounding box center [261, 125] width 145 height 145
